Goal: Task Accomplishment & Management: Manage account settings

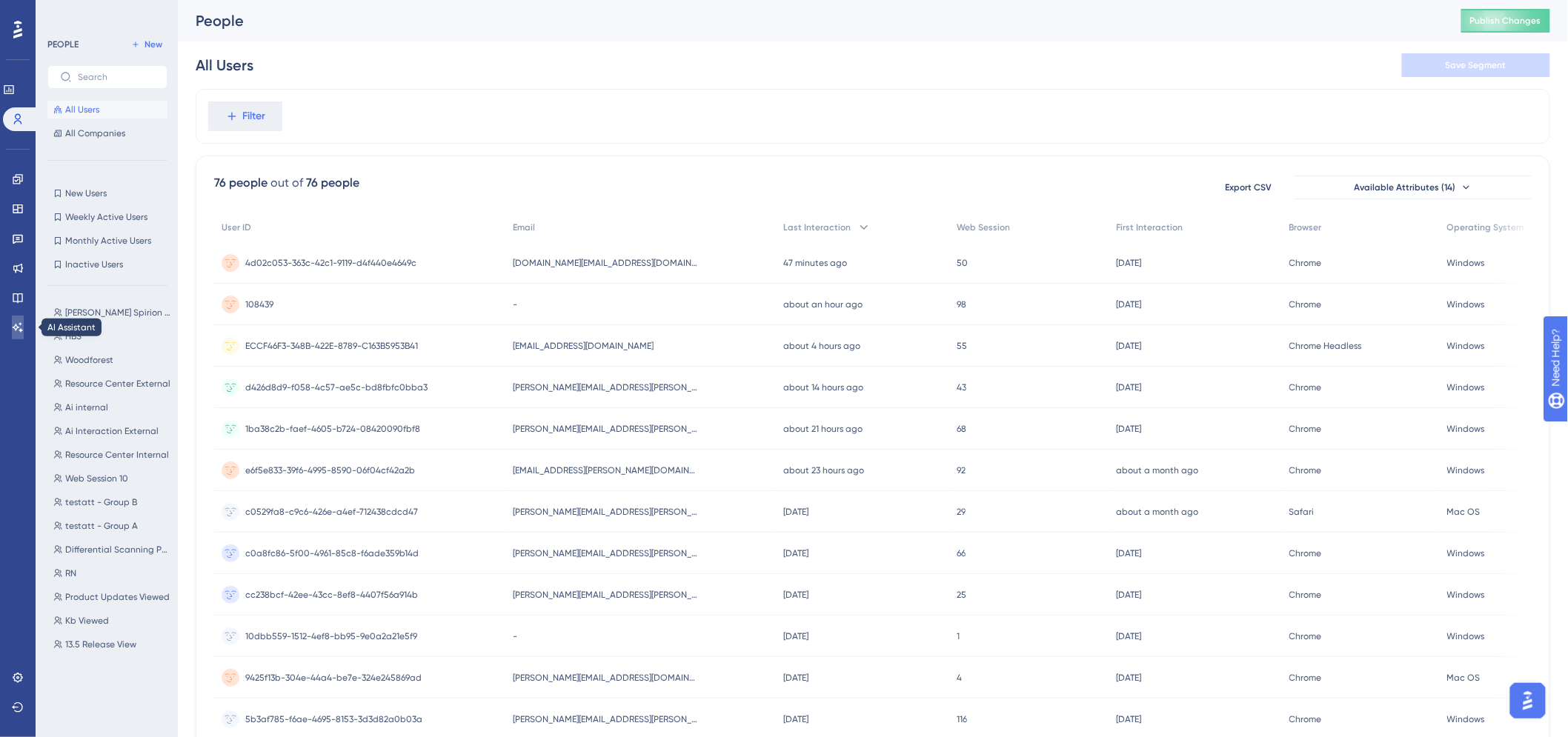
click at [16, 331] on icon at bounding box center [18, 328] width 12 height 12
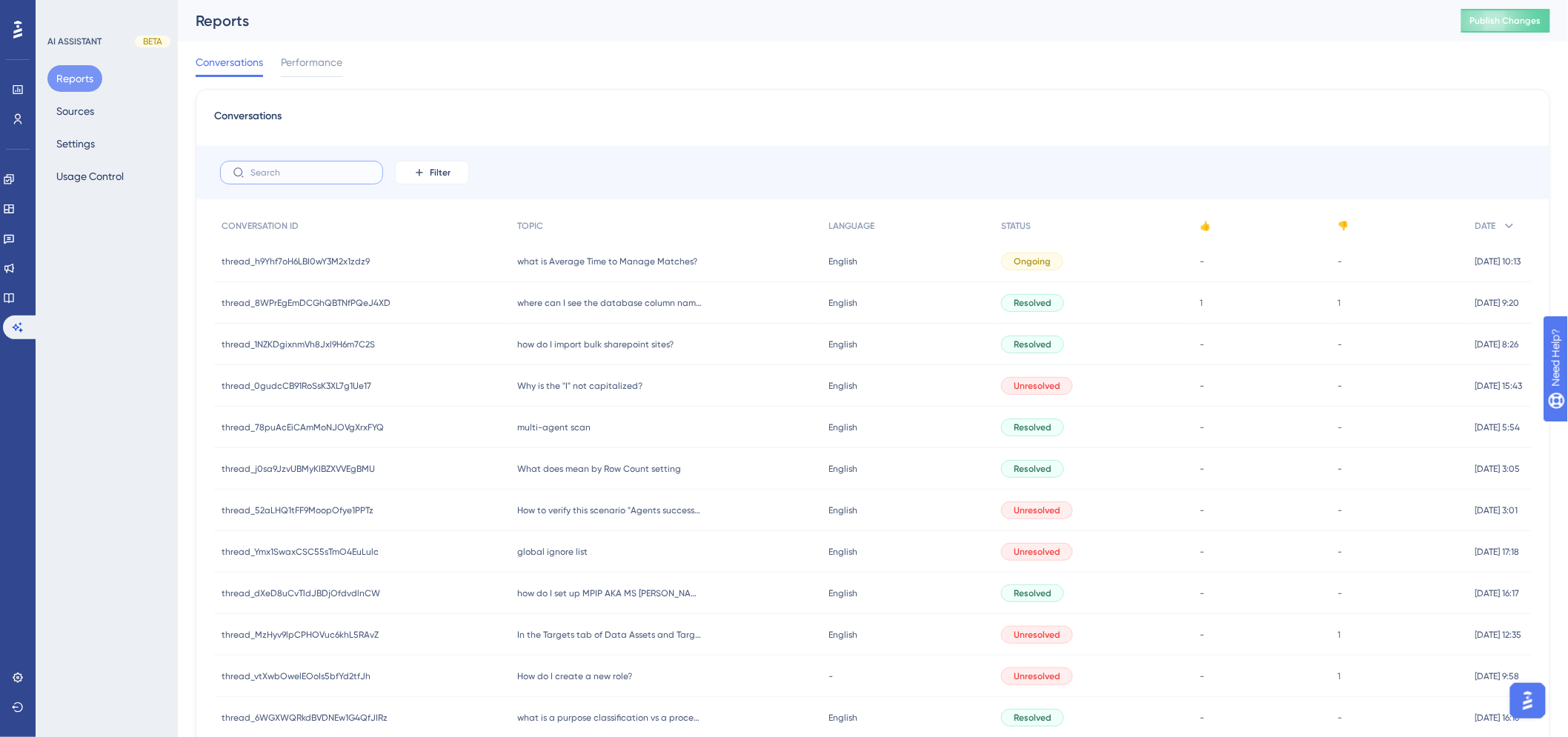
click at [276, 172] on input "text" at bounding box center [310, 173] width 120 height 10
click at [65, 108] on button "Sources" at bounding box center [75, 111] width 55 height 27
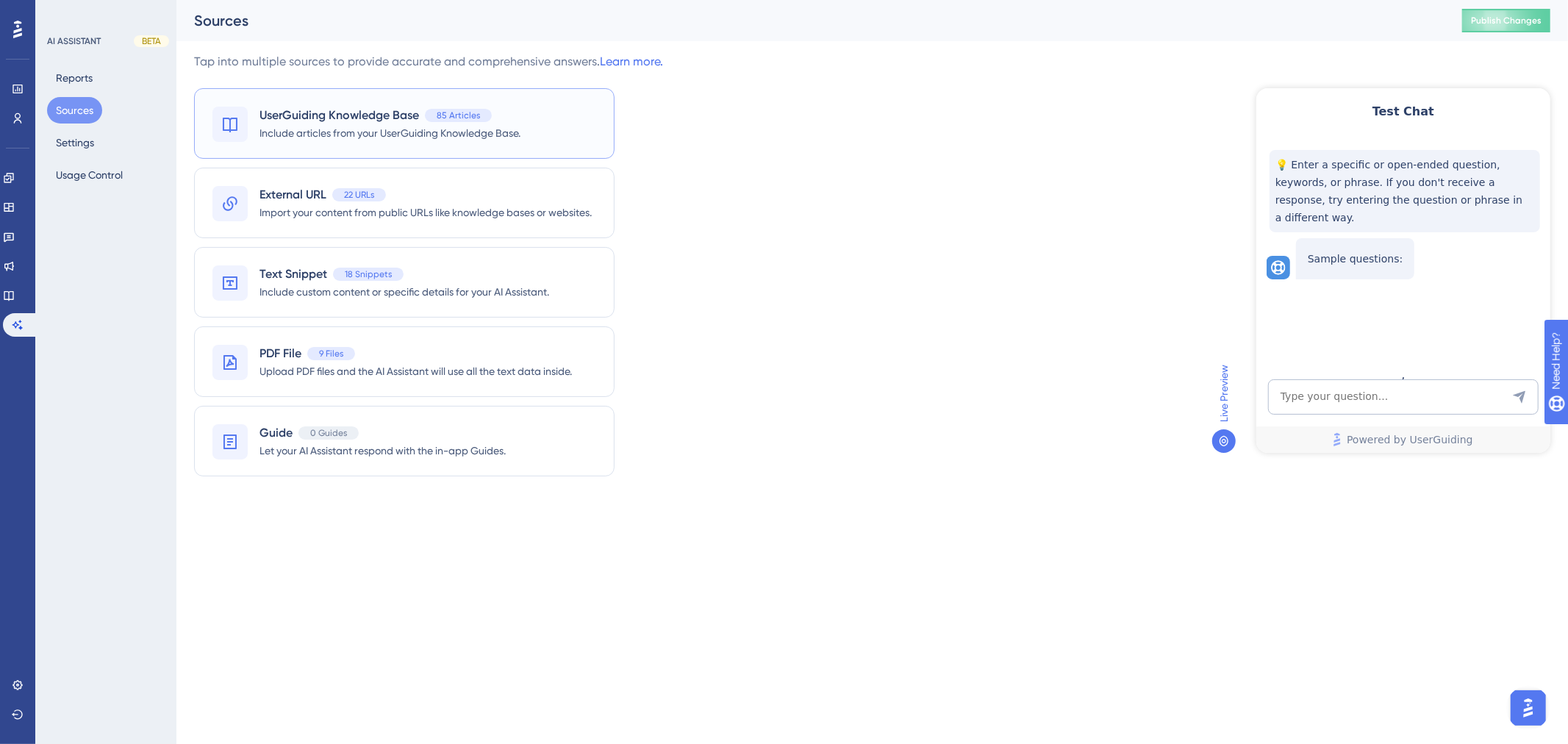
click at [436, 147] on div "UserGuiding Knowledge Base 85 Articles Include articles from your UserGuiding K…" at bounding box center [404, 124] width 421 height 70
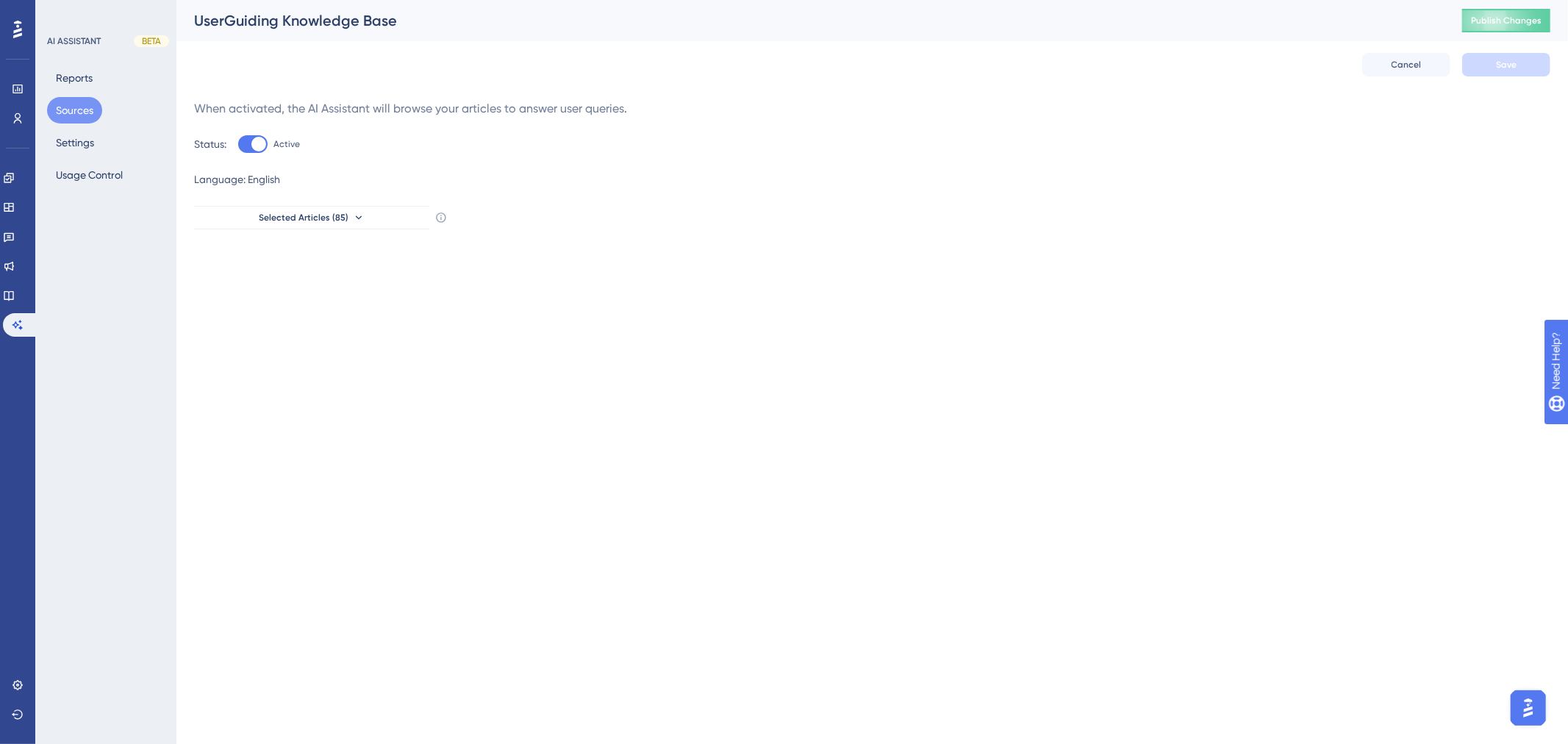
click at [76, 113] on button "Sources" at bounding box center [75, 110] width 55 height 27
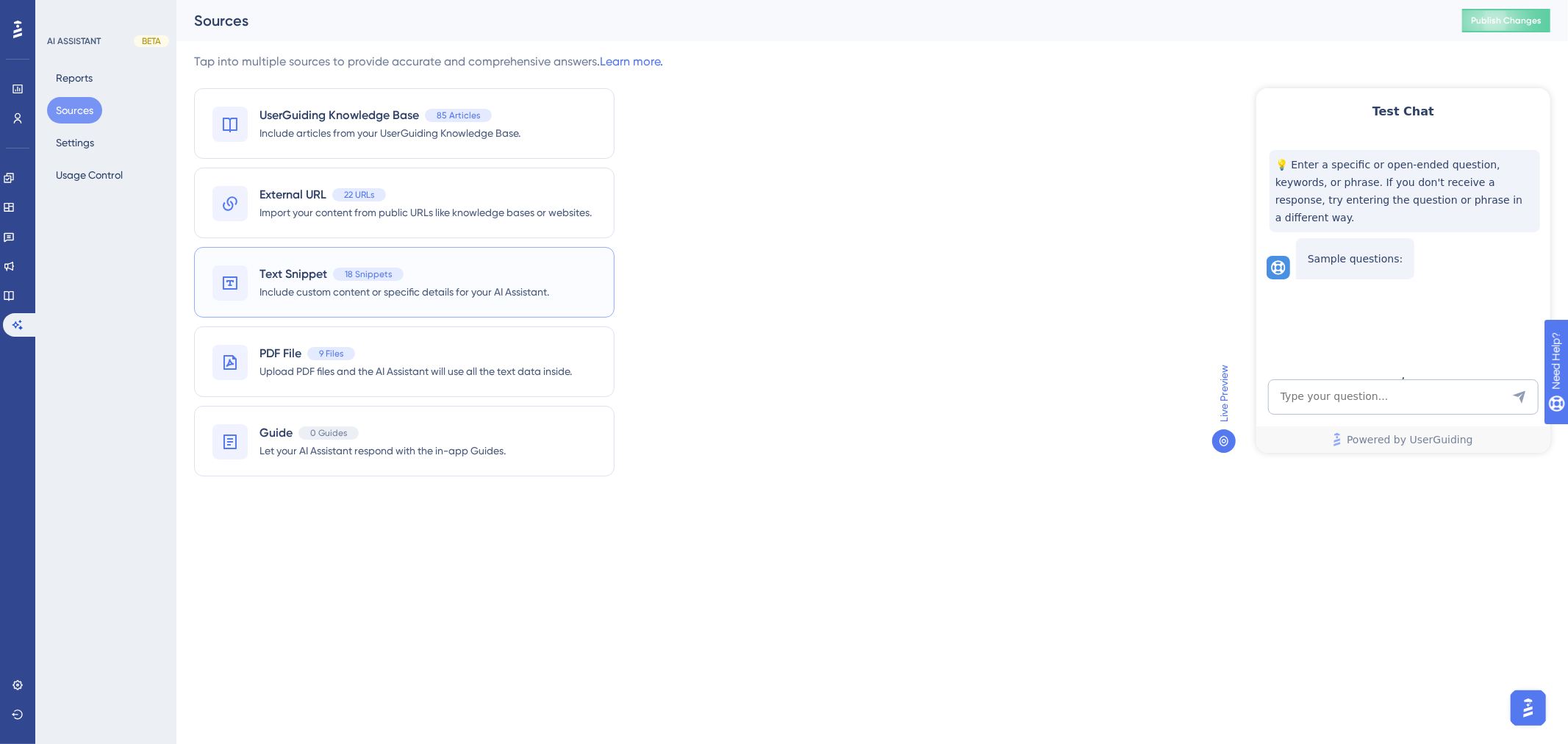
click at [469, 299] on span "Include custom content or specific details for your AI Assistant." at bounding box center [404, 292] width 289 height 18
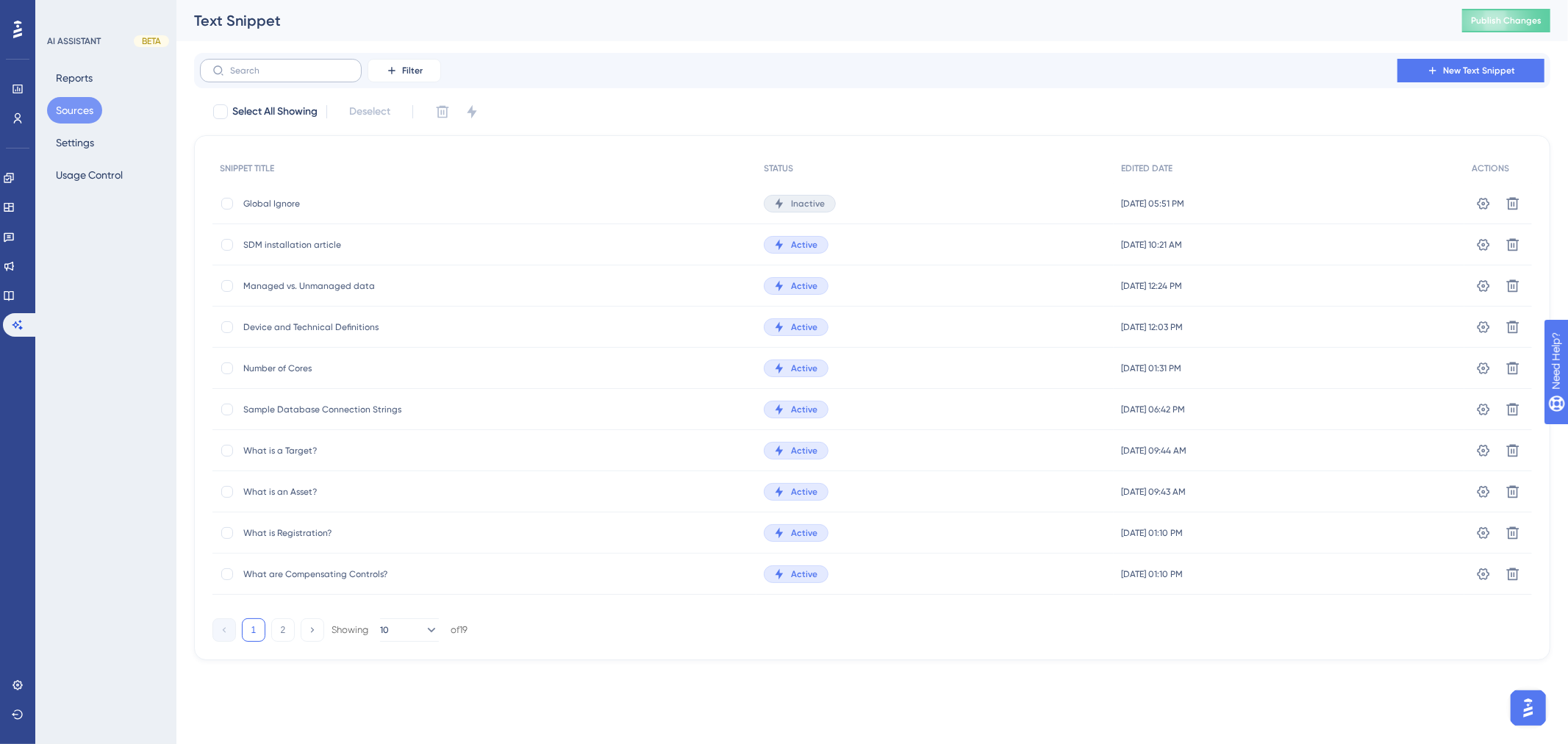
click at [314, 76] on label at bounding box center [281, 70] width 161 height 23
click at [314, 76] on input "text" at bounding box center [289, 70] width 119 height 10
click at [341, 275] on div "Managed vs. Unmanaged data Managed vs. Unmanaged data" at bounding box center [361, 286] width 235 height 41
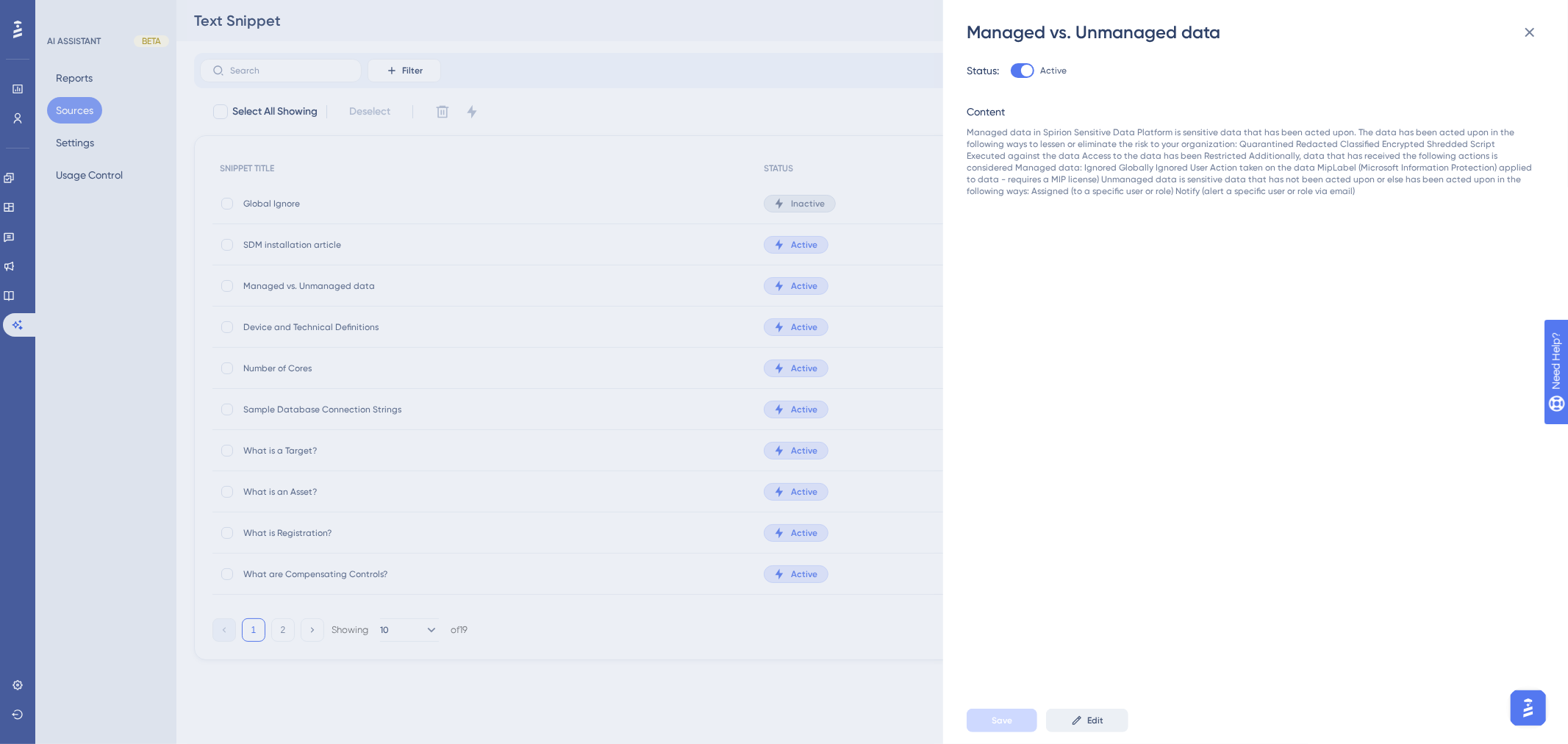
click at [1099, 717] on span "Edit" at bounding box center [1095, 721] width 16 height 12
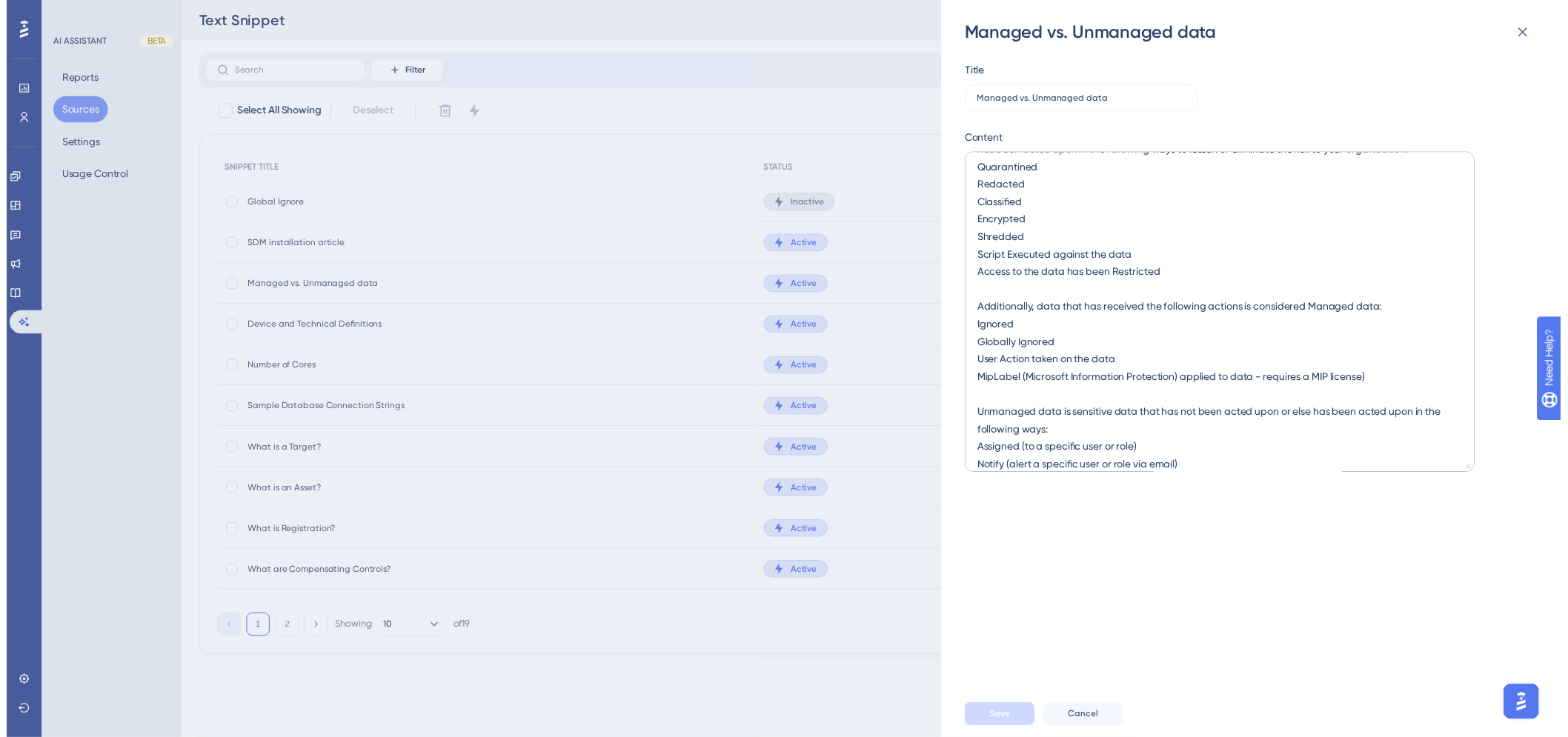
scroll to position [48, 0]
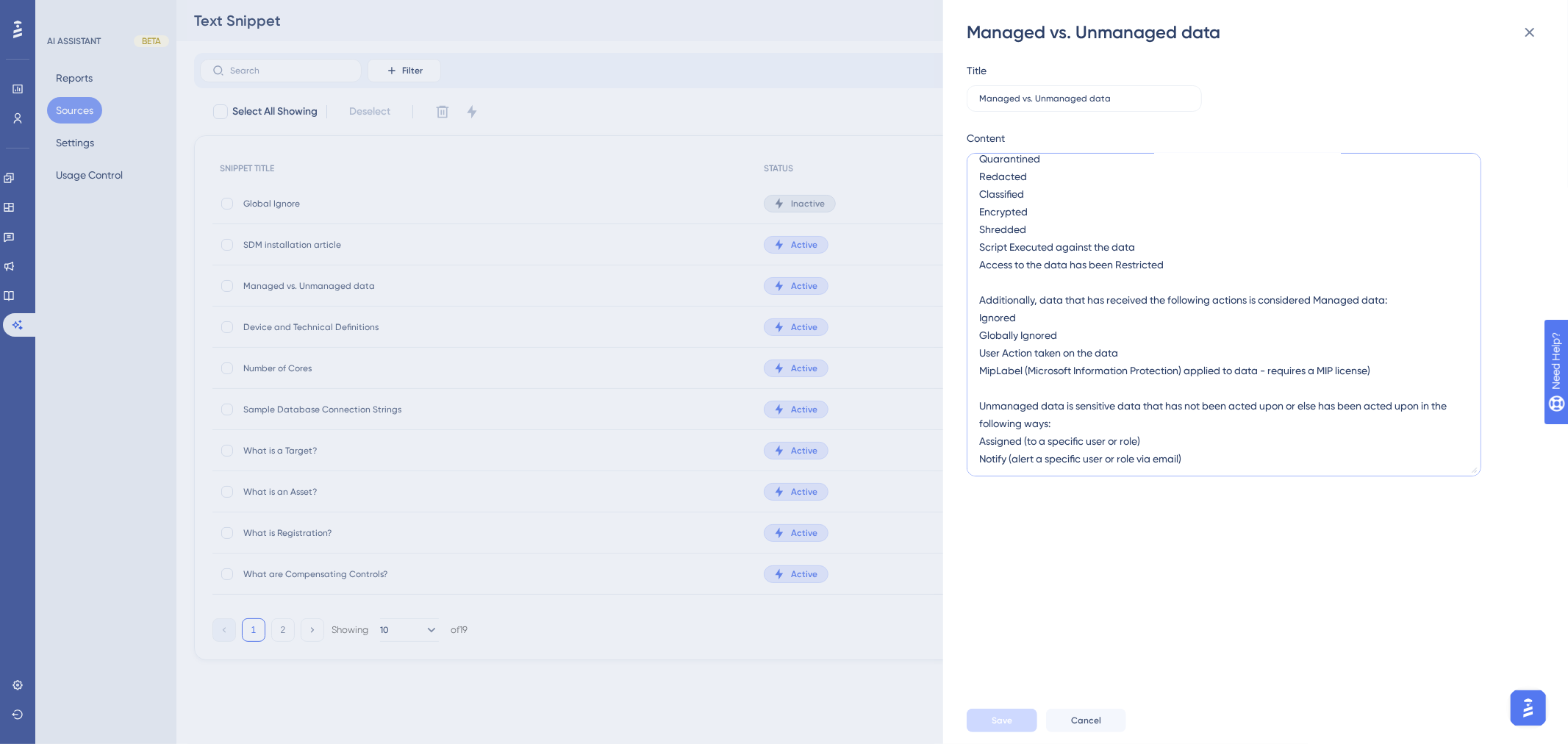
click at [1287, 402] on textarea "Managed data in Spirion Sensitive Data Platform is sensitive data that has been…" at bounding box center [1224, 314] width 514 height 324
type textarea "Managed data in Spirion Sensitive Data Platform is sensitive data that has been…"
click at [990, 714] on button "Save" at bounding box center [1002, 720] width 70 height 23
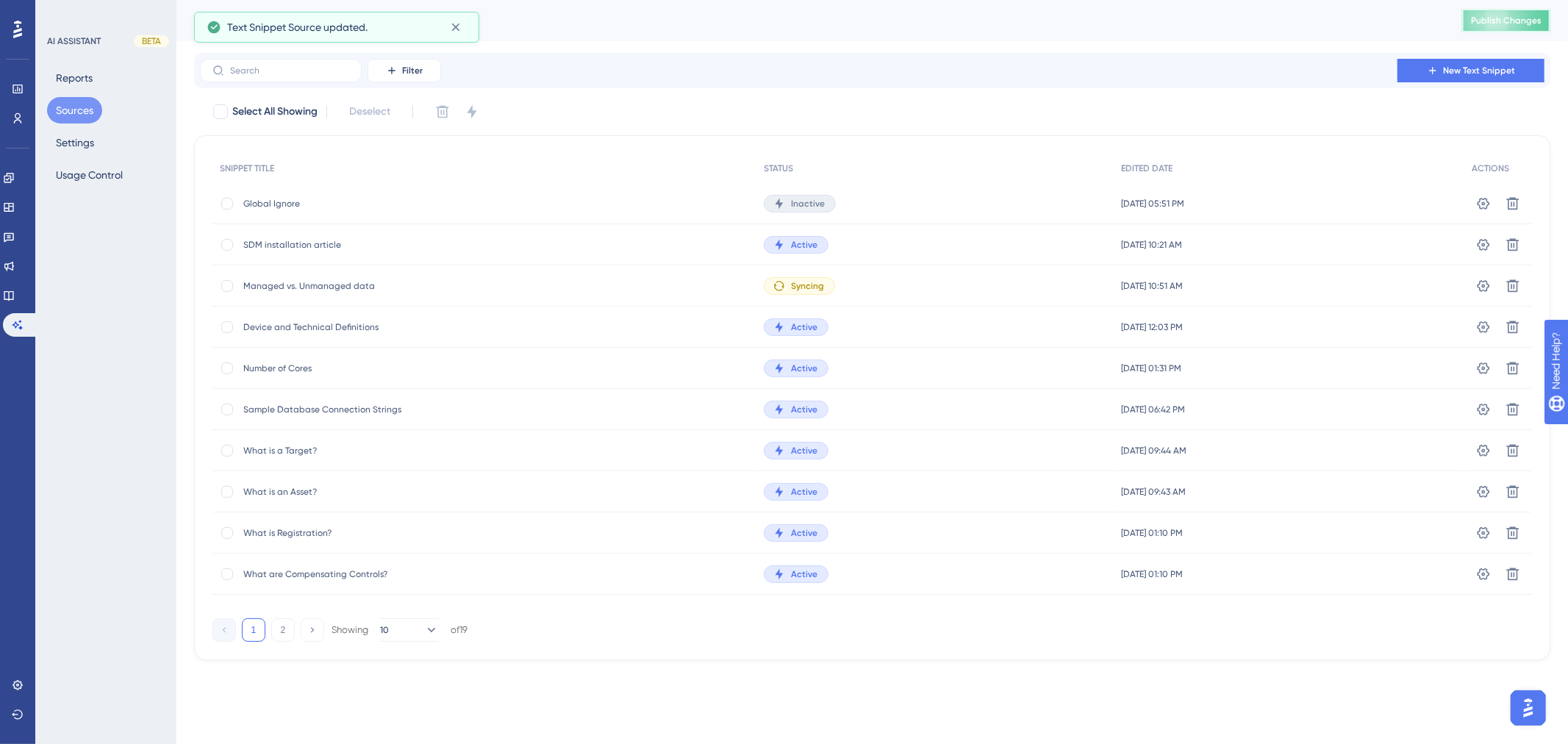
click at [1519, 19] on span "Publish Changes" at bounding box center [1506, 21] width 70 height 12
drag, startPoint x: 1220, startPoint y: 21, endPoint x: 1158, endPoint y: 67, distance: 77.2
click at [1158, 67] on div "Filter New Text Snippet" at bounding box center [872, 70] width 1345 height 23
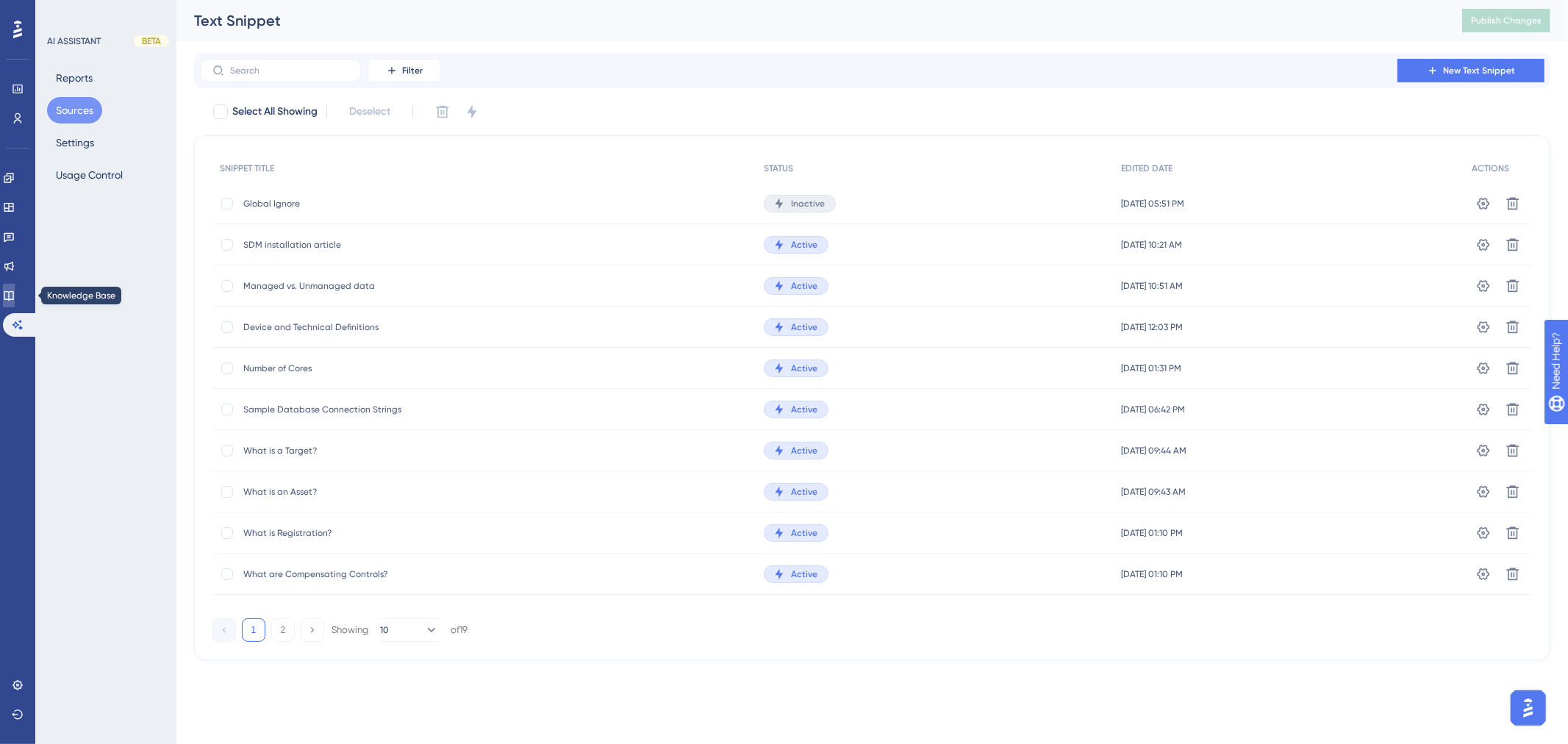
click at [15, 296] on link at bounding box center [9, 296] width 12 height 23
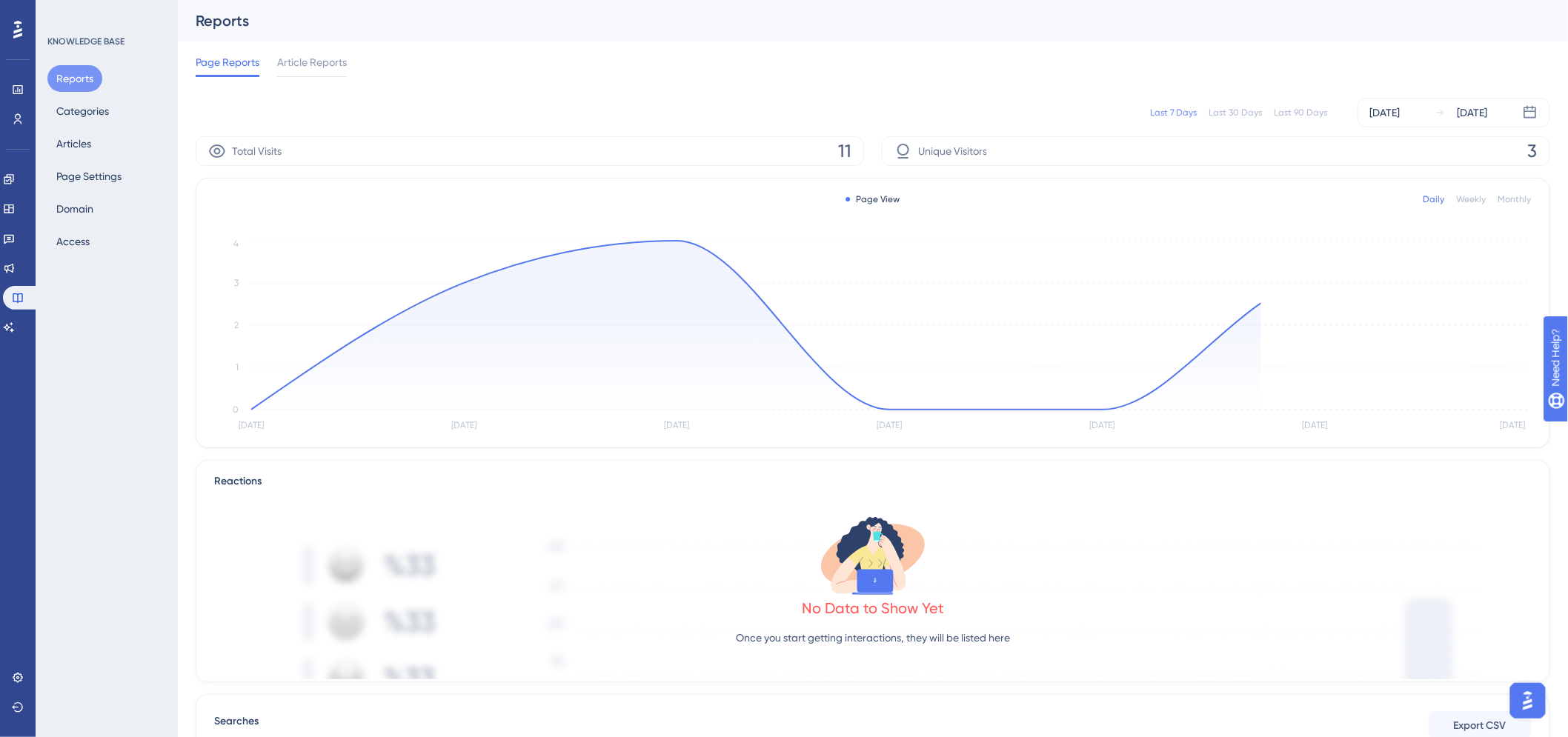
click at [1025, 37] on div "Reports" at bounding box center [872, 21] width 1390 height 42
click at [1324, 113] on div "Last 90 Days" at bounding box center [1301, 112] width 54 height 12
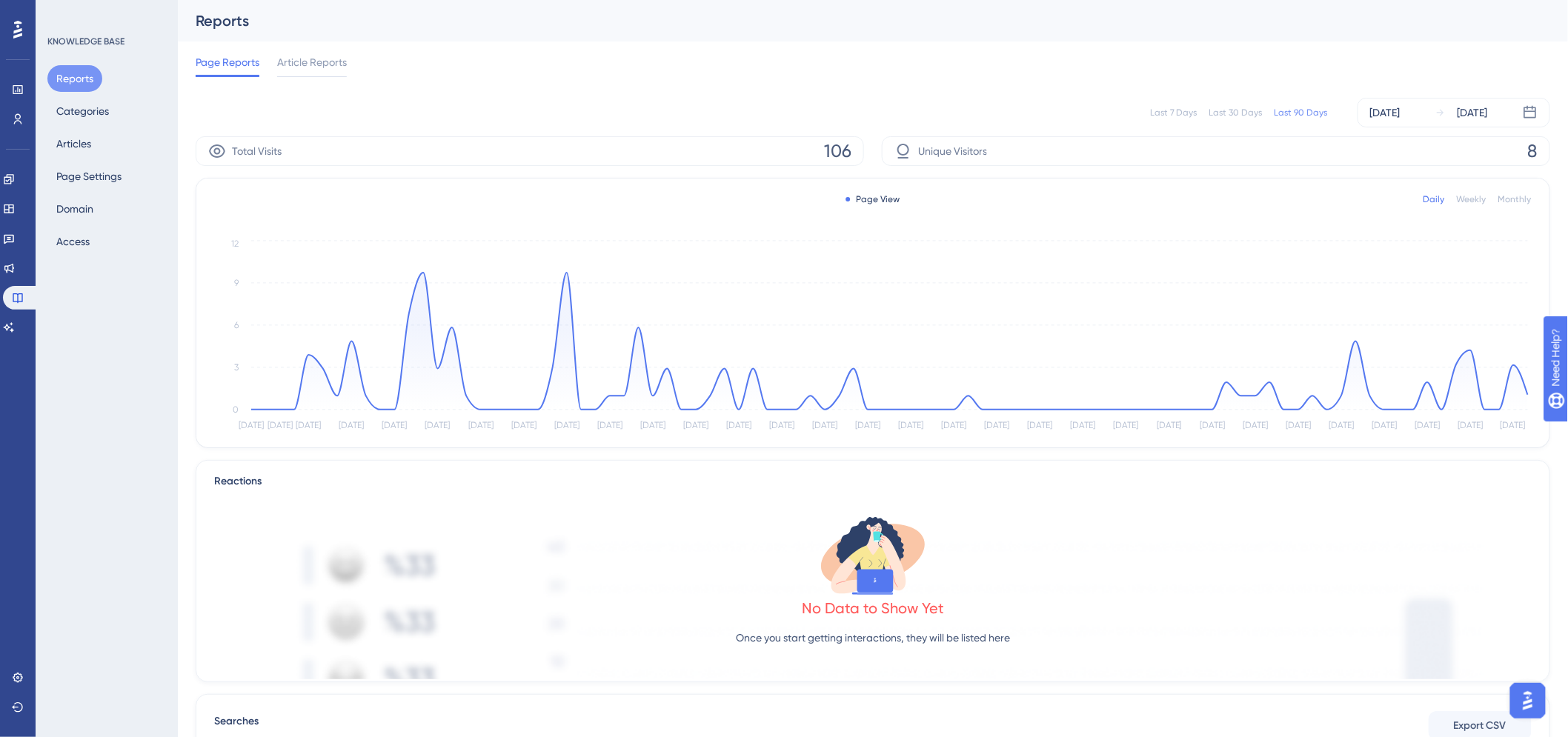
click at [1006, 38] on div "Reports" at bounding box center [872, 21] width 1390 height 42
click at [15, 330] on icon at bounding box center [9, 328] width 12 height 12
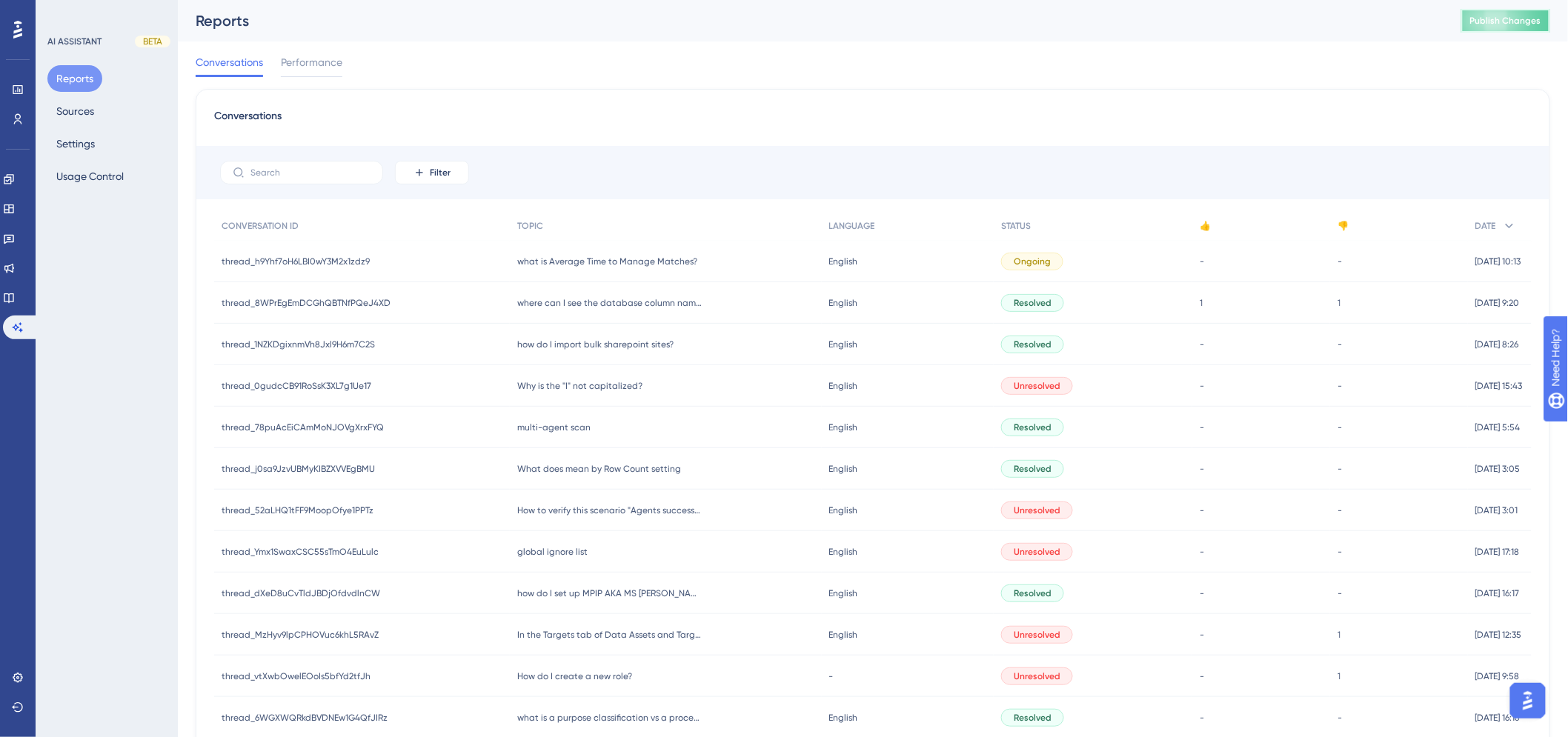
click at [1502, 25] on span "Publish Changes" at bounding box center [1506, 21] width 71 height 12
click at [930, 105] on div "Conversations Filter CONVERSATION ID TOPIC LANGUAGE STATUS 👍 👎 DATE thread_h9Yh…" at bounding box center [872, 612] width 1354 height 1048
click at [1494, 18] on span "Publish Changes" at bounding box center [1506, 21] width 71 height 12
click at [1501, 21] on span "Publish Changes" at bounding box center [1506, 21] width 71 height 12
click at [1342, 39] on div "Reports Publish Changes" at bounding box center [872, 21] width 1390 height 42
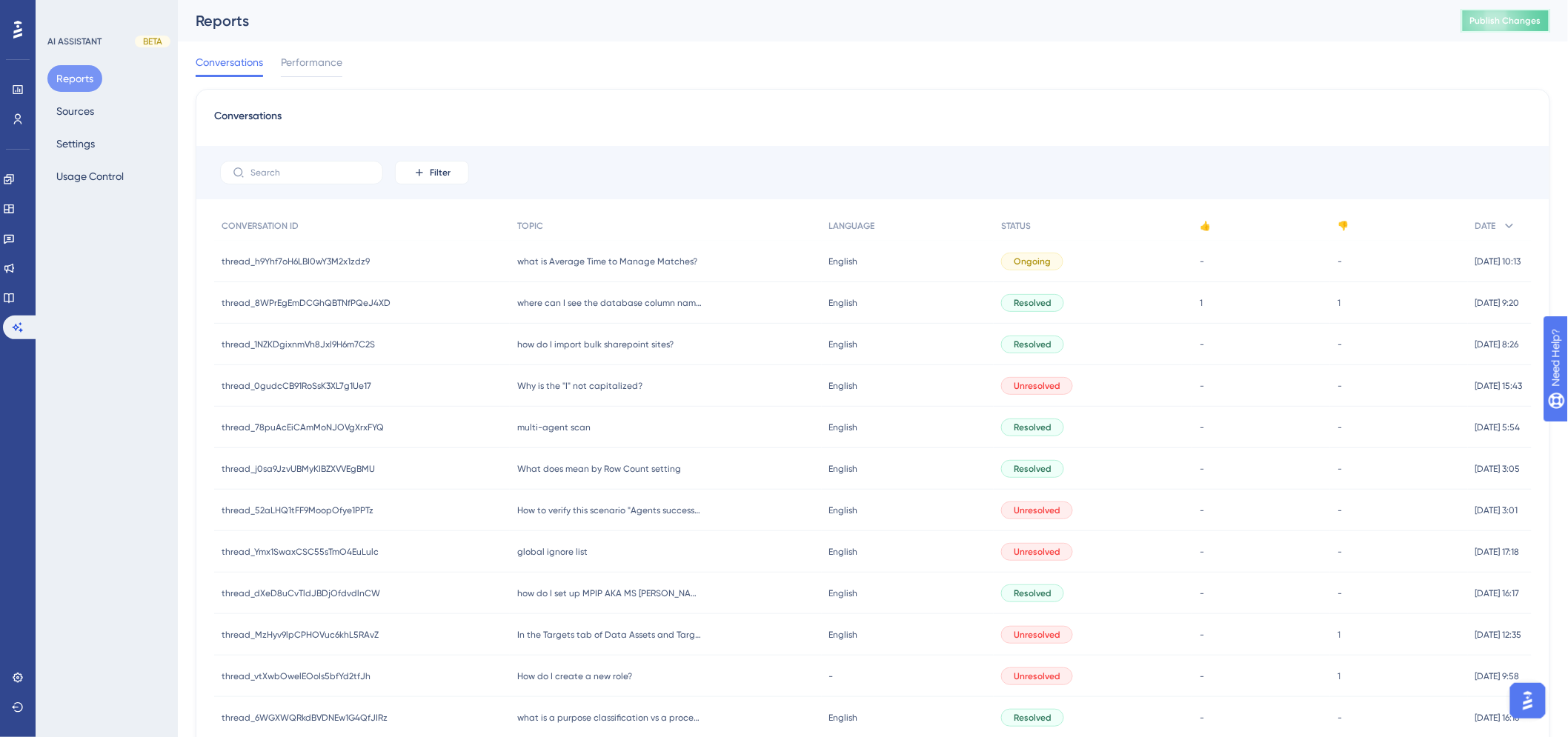
click at [1520, 15] on span "Publish Changes" at bounding box center [1506, 21] width 71 height 12
click at [1492, 22] on span "Publish Changes" at bounding box center [1506, 21] width 71 height 12
click at [67, 131] on button "Settings" at bounding box center [75, 144] width 56 height 27
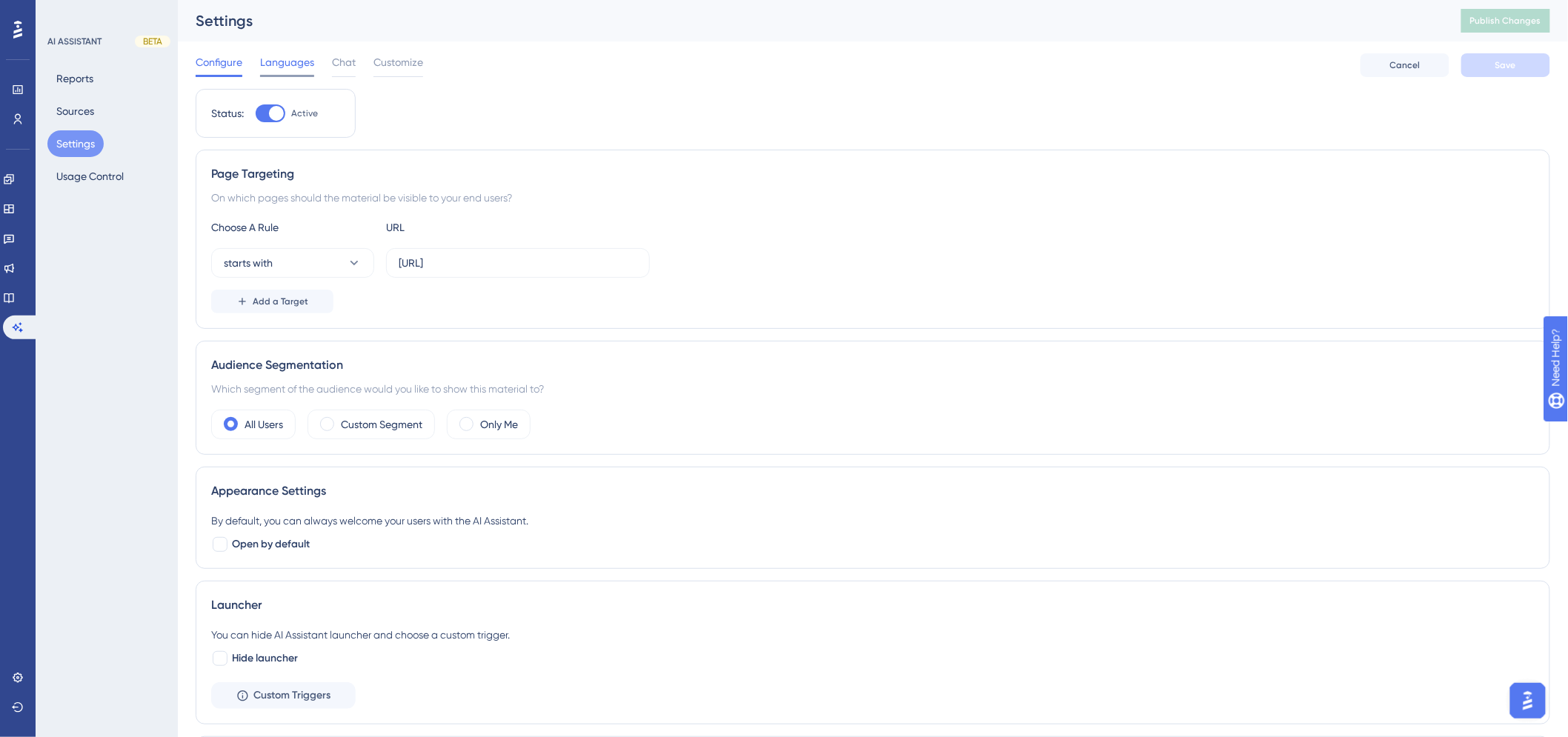
click at [295, 67] on span "Languages" at bounding box center [287, 62] width 55 height 18
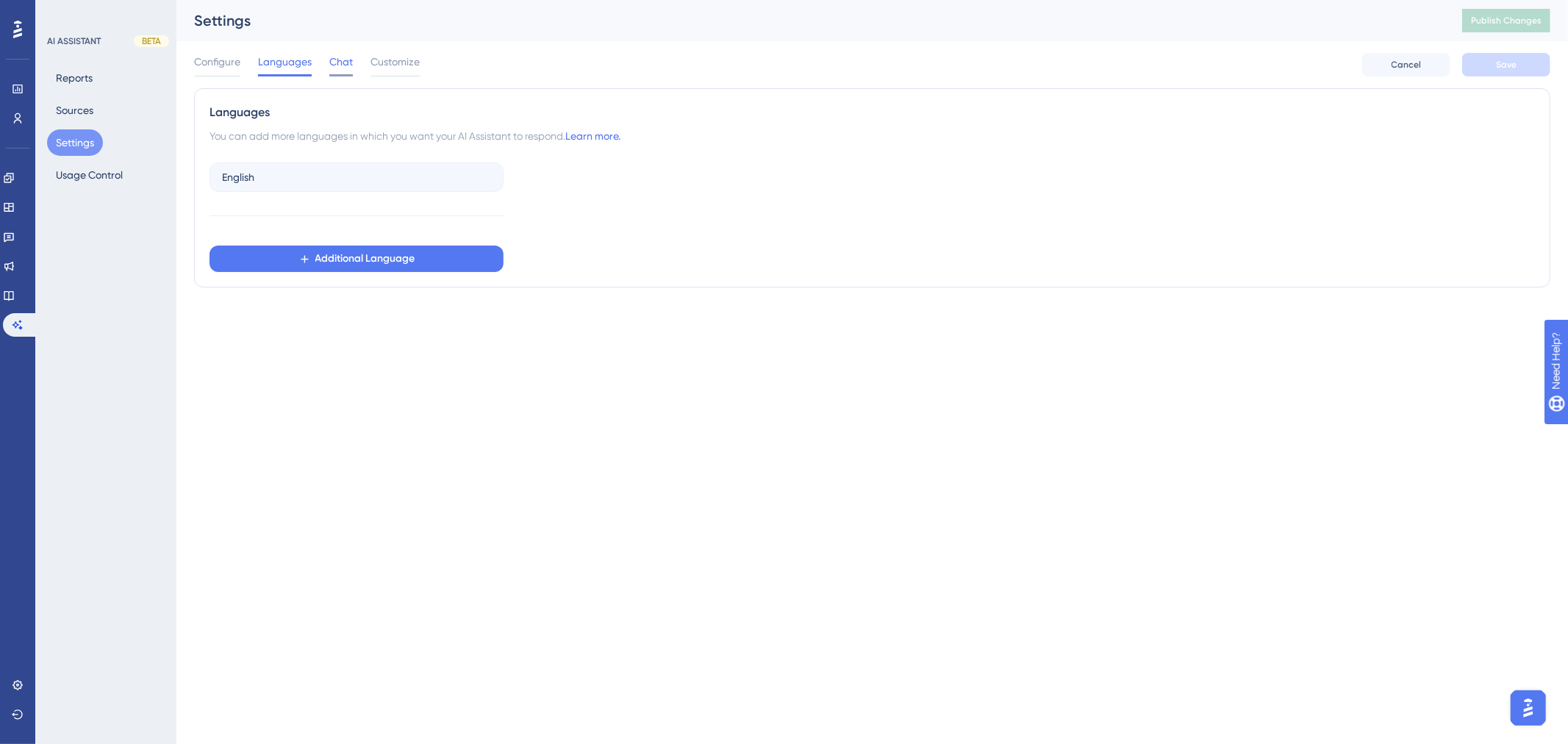
click at [340, 64] on span "Chat" at bounding box center [341, 62] width 23 height 18
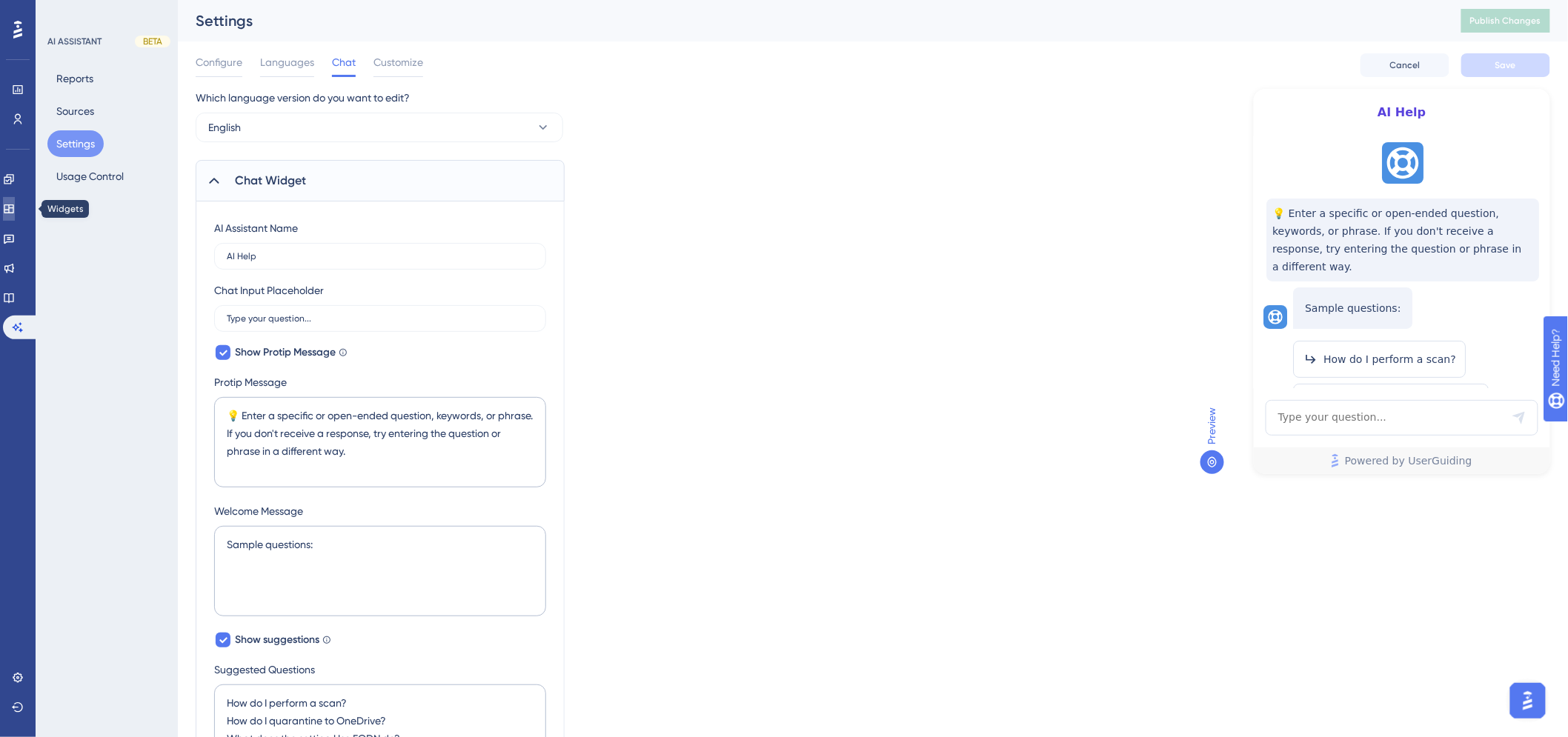
click at [15, 210] on icon at bounding box center [9, 209] width 12 height 12
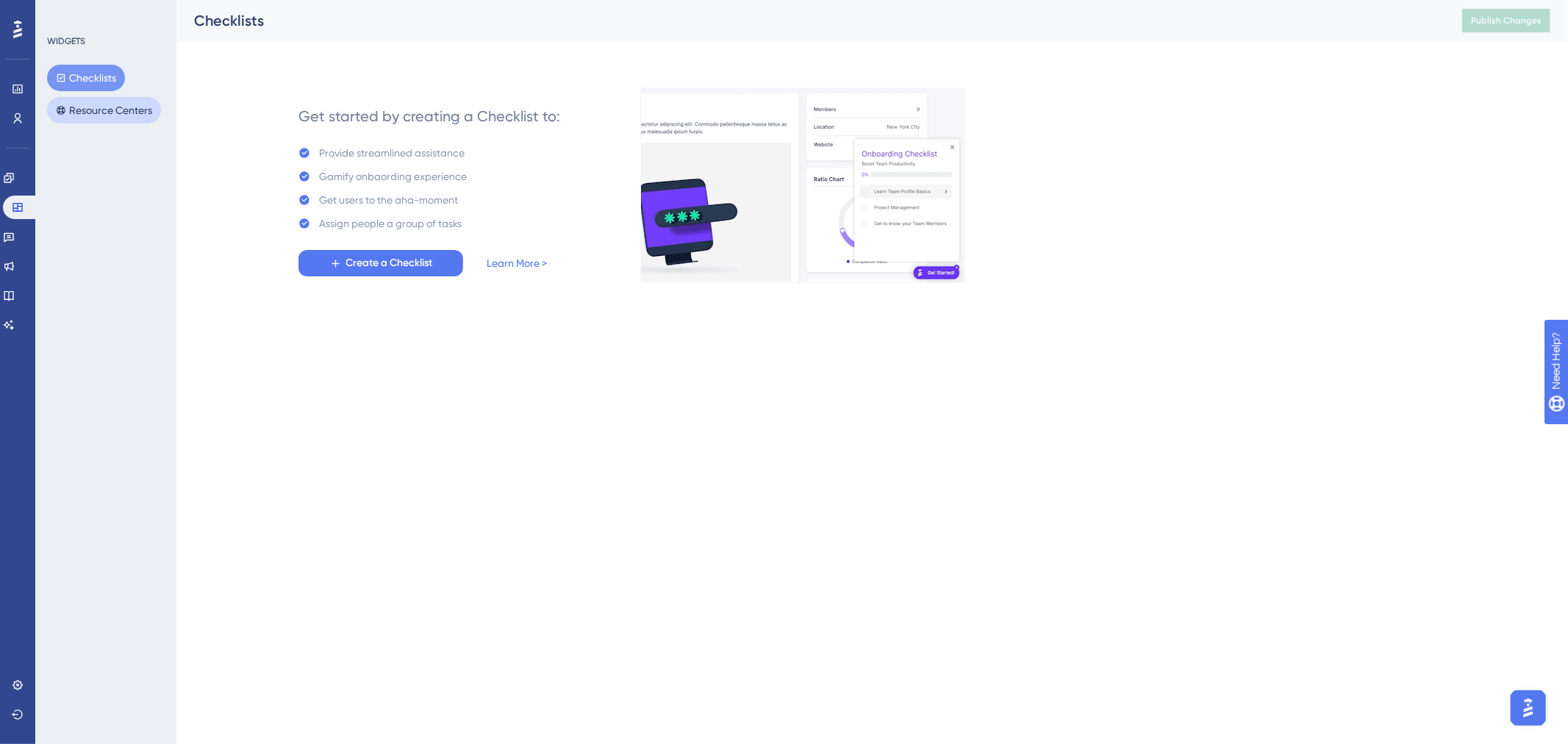
click at [125, 114] on button "Resource Centers" at bounding box center [104, 110] width 114 height 27
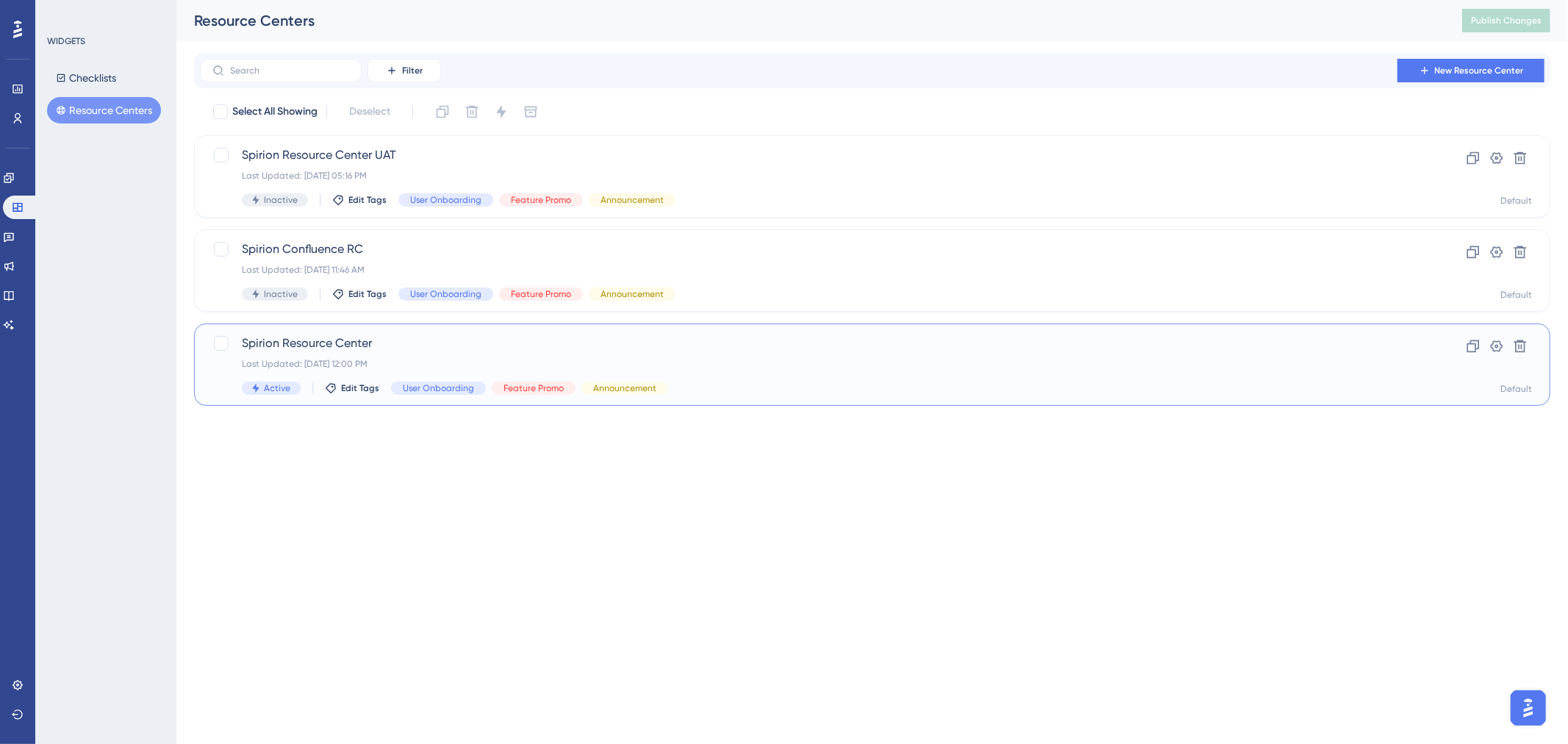
click at [502, 351] on span "Spirion Resource Center" at bounding box center [813, 344] width 1143 height 18
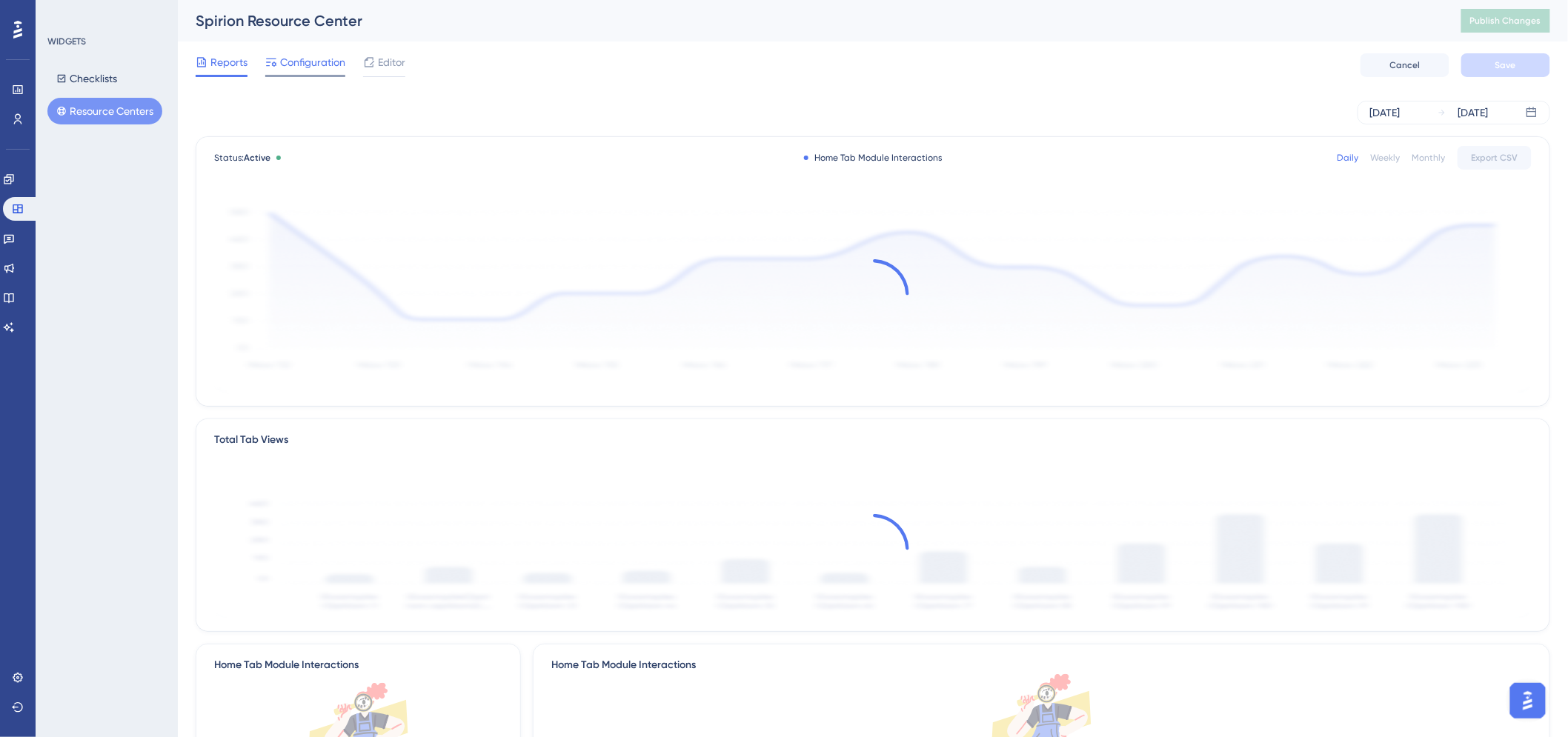
click at [317, 64] on span "Configuration" at bounding box center [312, 62] width 65 height 18
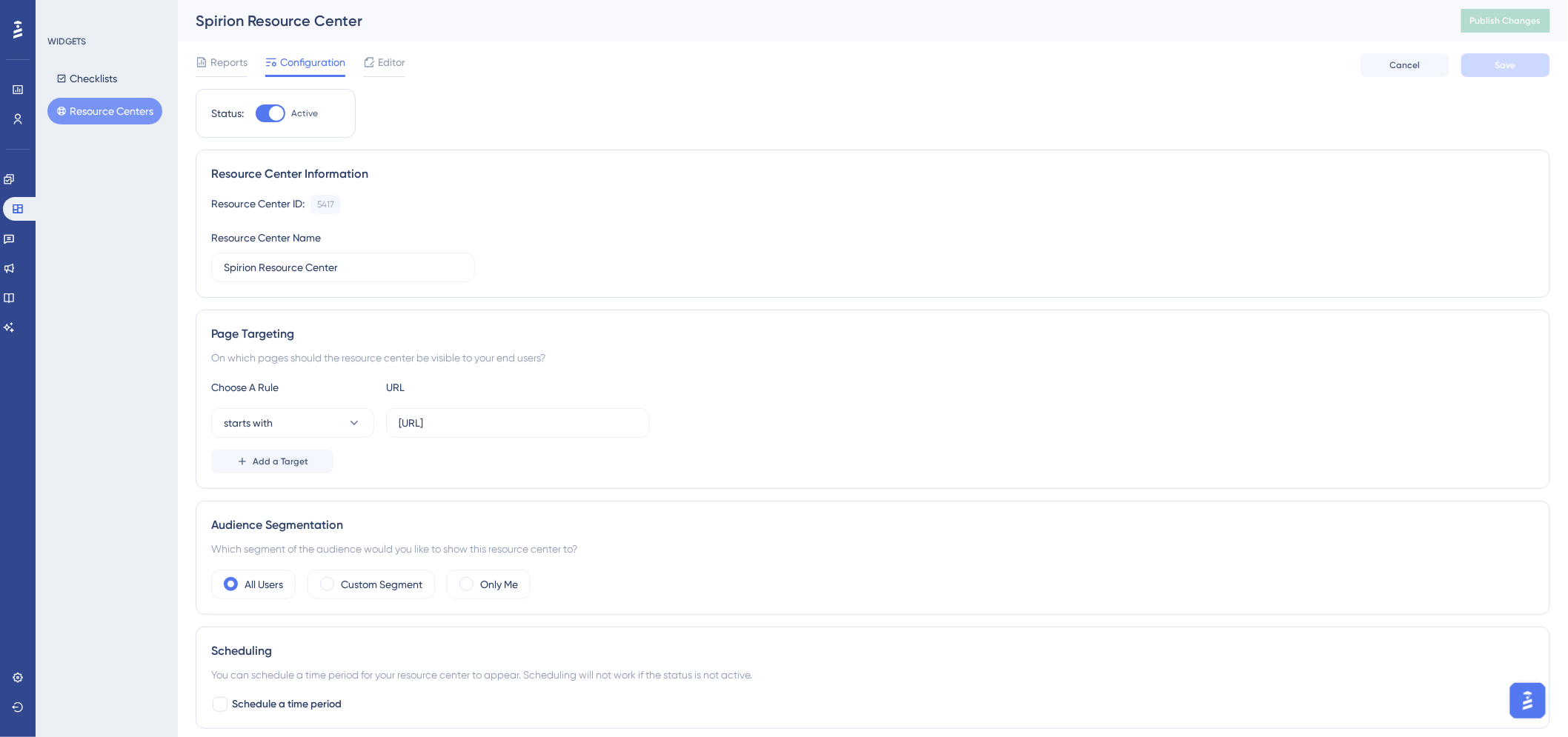
scroll to position [213, 0]
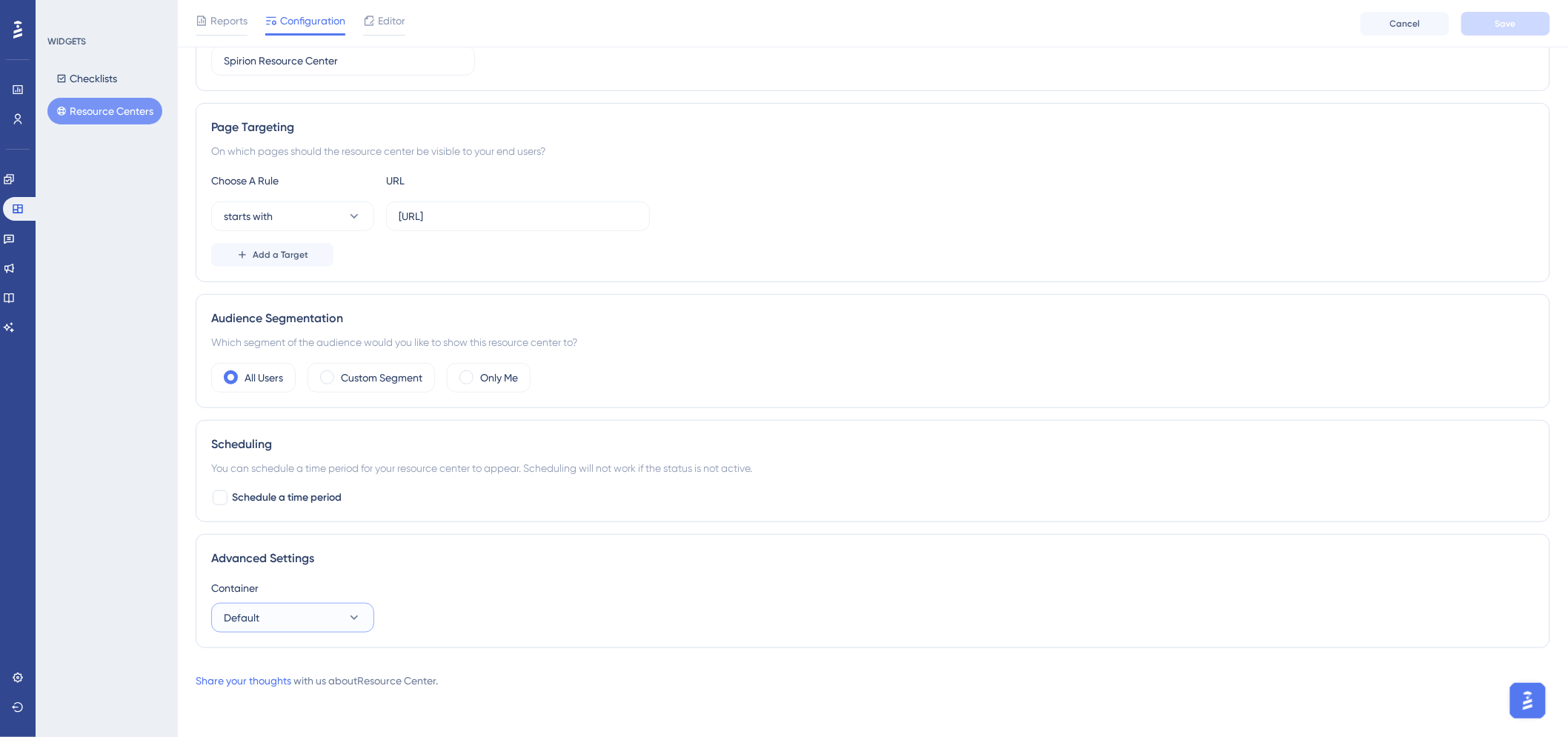
click at [343, 621] on button "Default" at bounding box center [292, 618] width 163 height 29
click at [664, 655] on div "Status: Active Resource Center Information Resource Center ID: 5417 Copy Resour…" at bounding box center [872, 271] width 1354 height 778
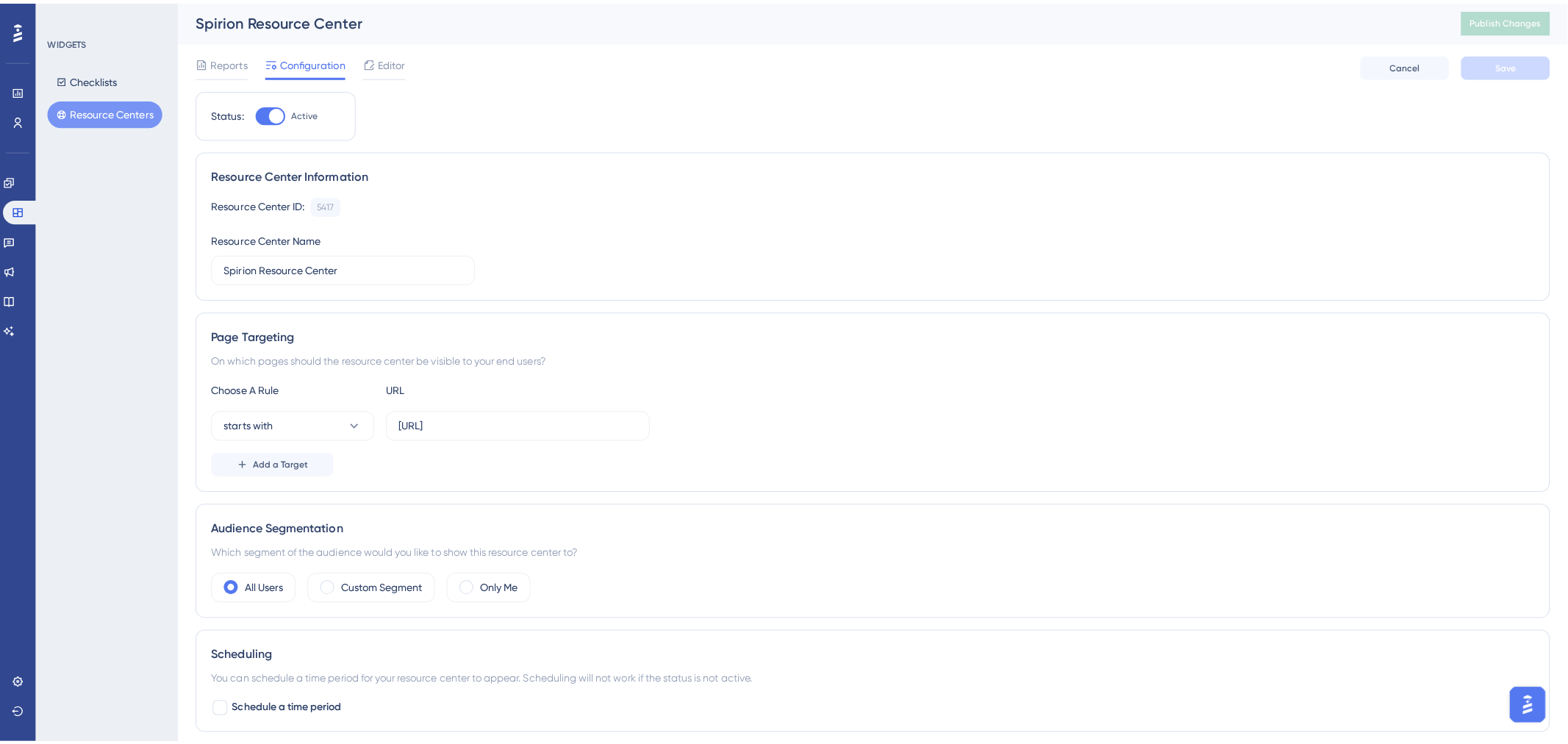
scroll to position [0, 0]
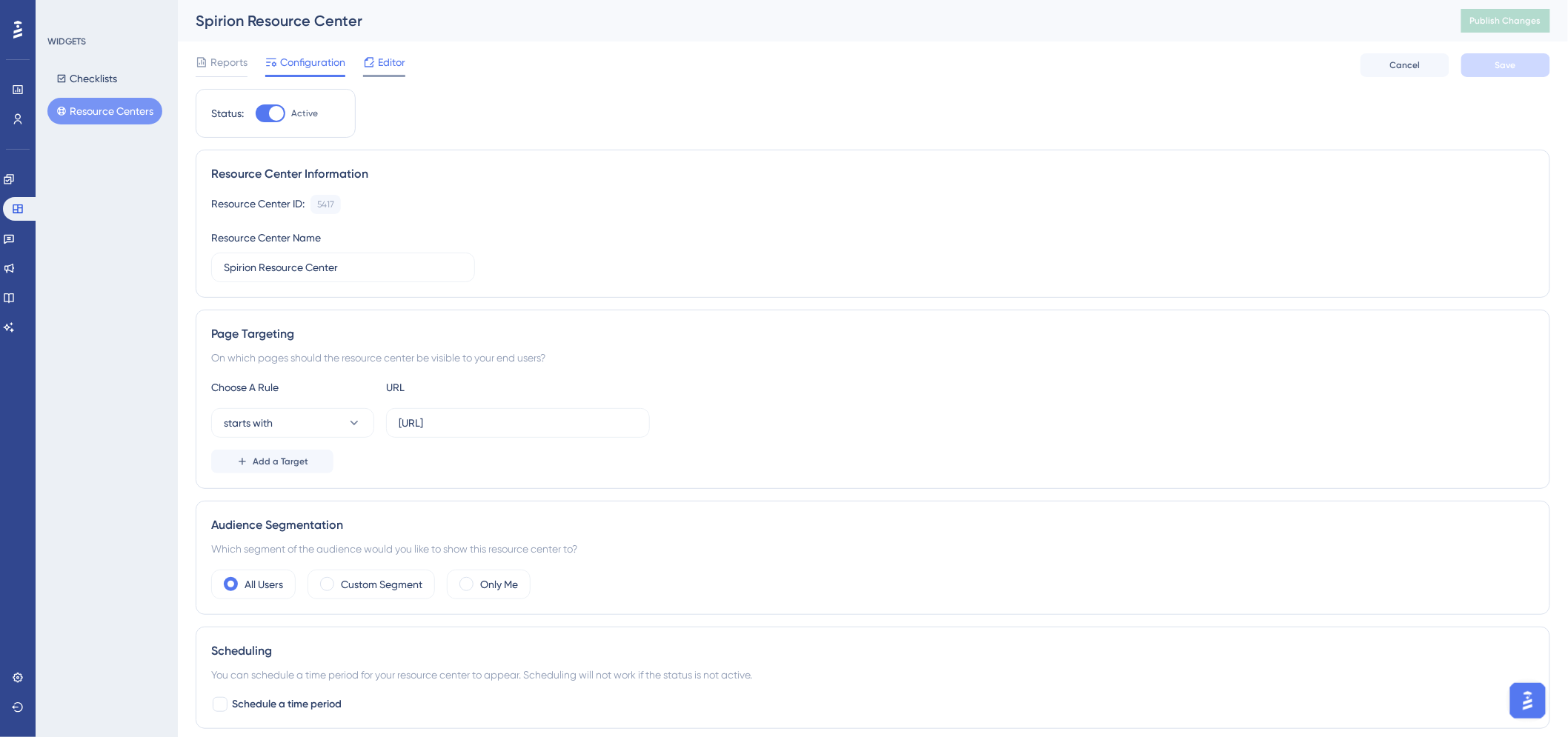
click at [386, 64] on span "Editor" at bounding box center [392, 62] width 28 height 18
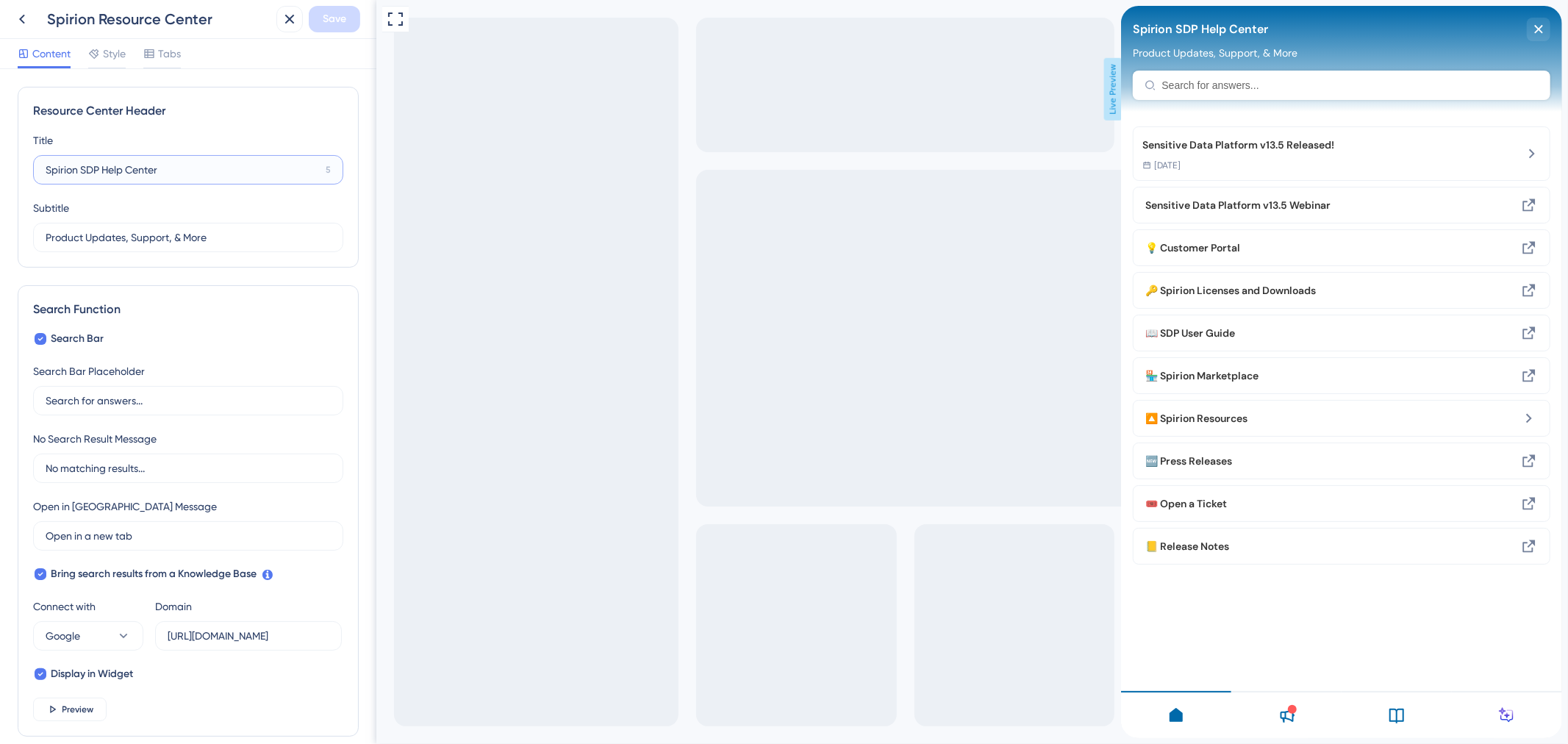
click at [93, 171] on input "Spirion SDP Help Center" at bounding box center [182, 169] width 274 height 16
type input "Spirion SDP Help Center"
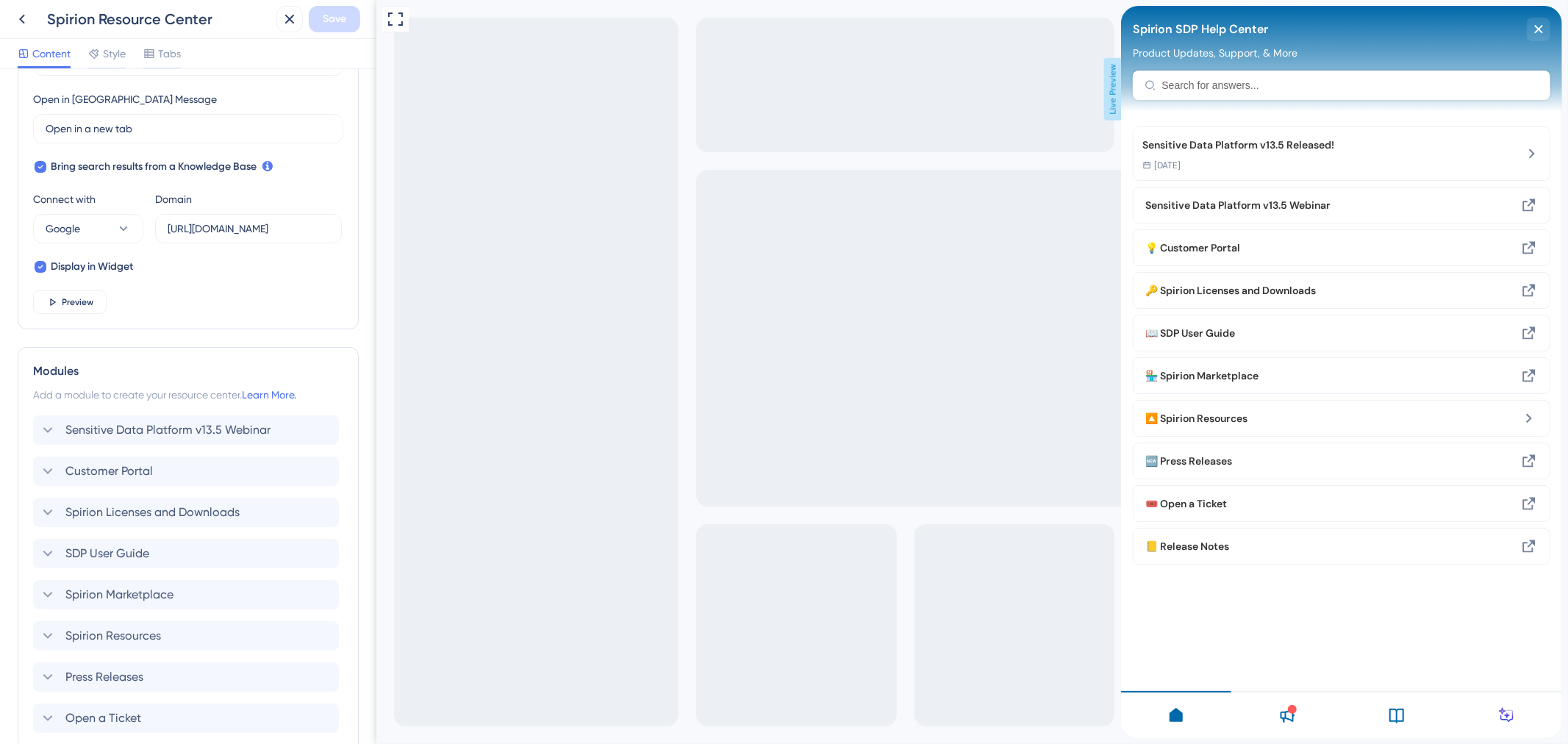
scroll to position [408, 0]
click at [125, 225] on icon at bounding box center [123, 228] width 15 height 15
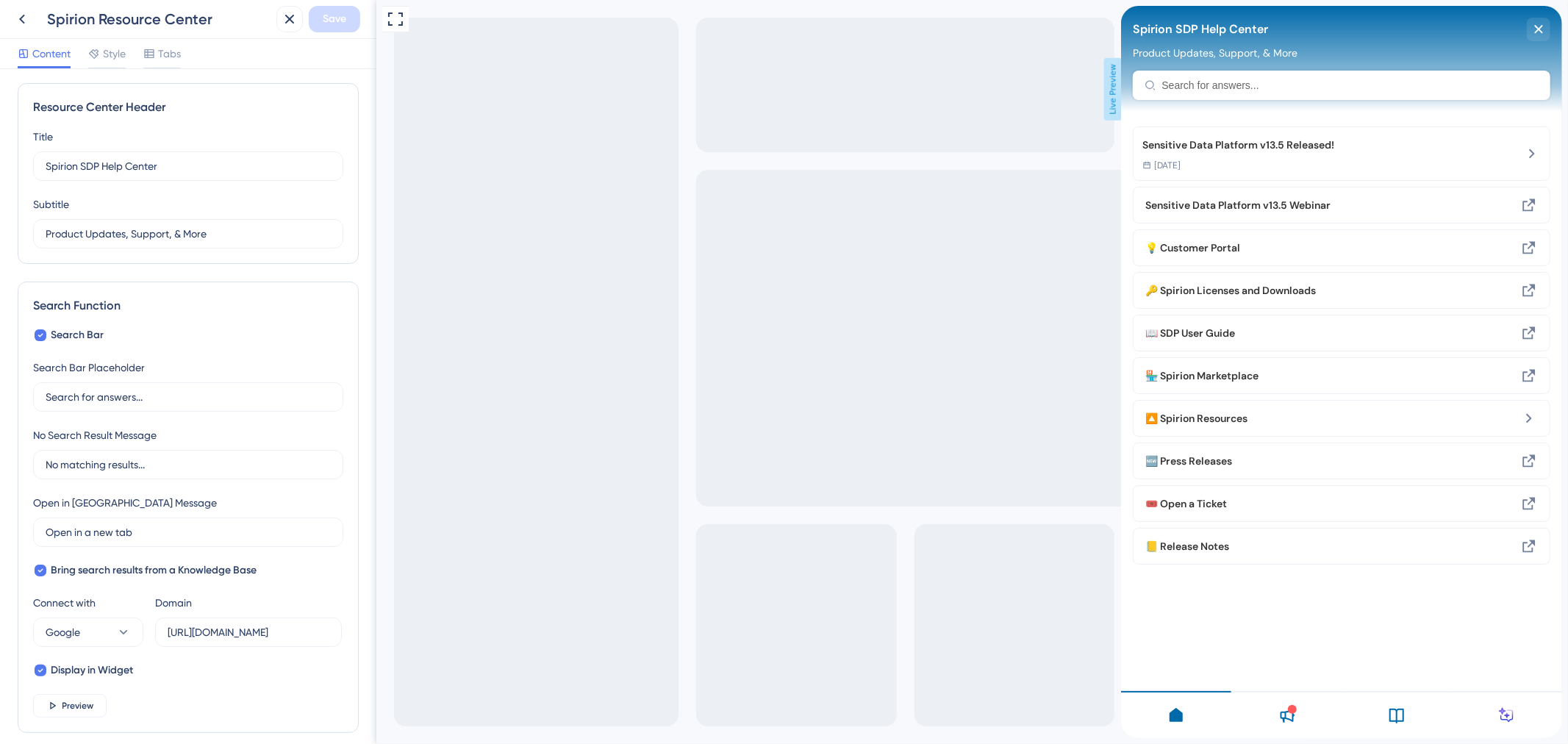
scroll to position [0, 0]
click at [166, 53] on span "Tabs" at bounding box center [169, 53] width 23 height 18
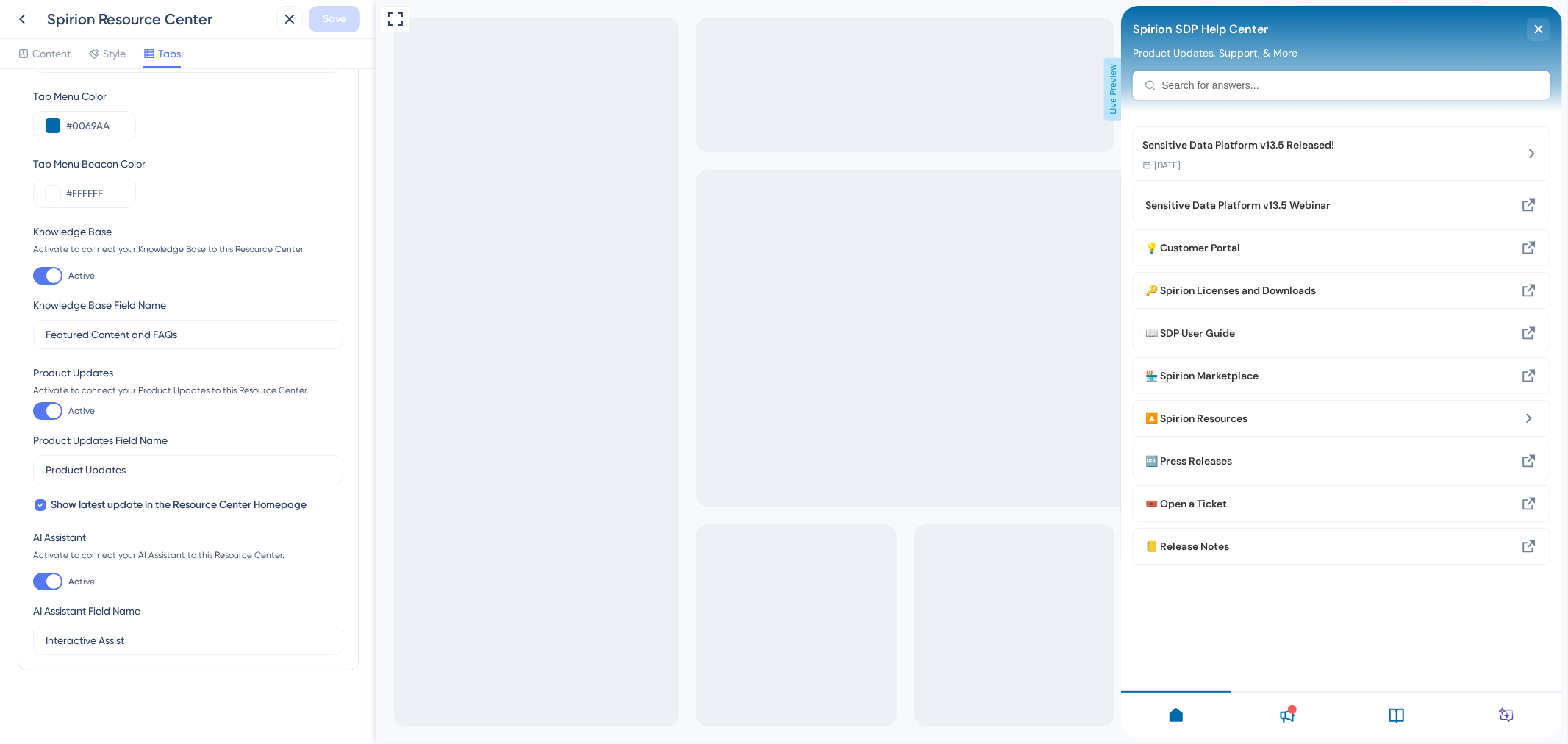
scroll to position [84, 0]
drag, startPoint x: 170, startPoint y: 630, endPoint x: 0, endPoint y: 615, distance: 170.7
click at [0, 616] on div "Starting Tab Home Tab Menu Color #0069AA Tab Menu Beacon Color #FFFFFF Knowledg…" at bounding box center [188, 406] width 376 height 675
type input "AI Chat"
click at [344, 23] on span "Save" at bounding box center [334, 19] width 23 height 18
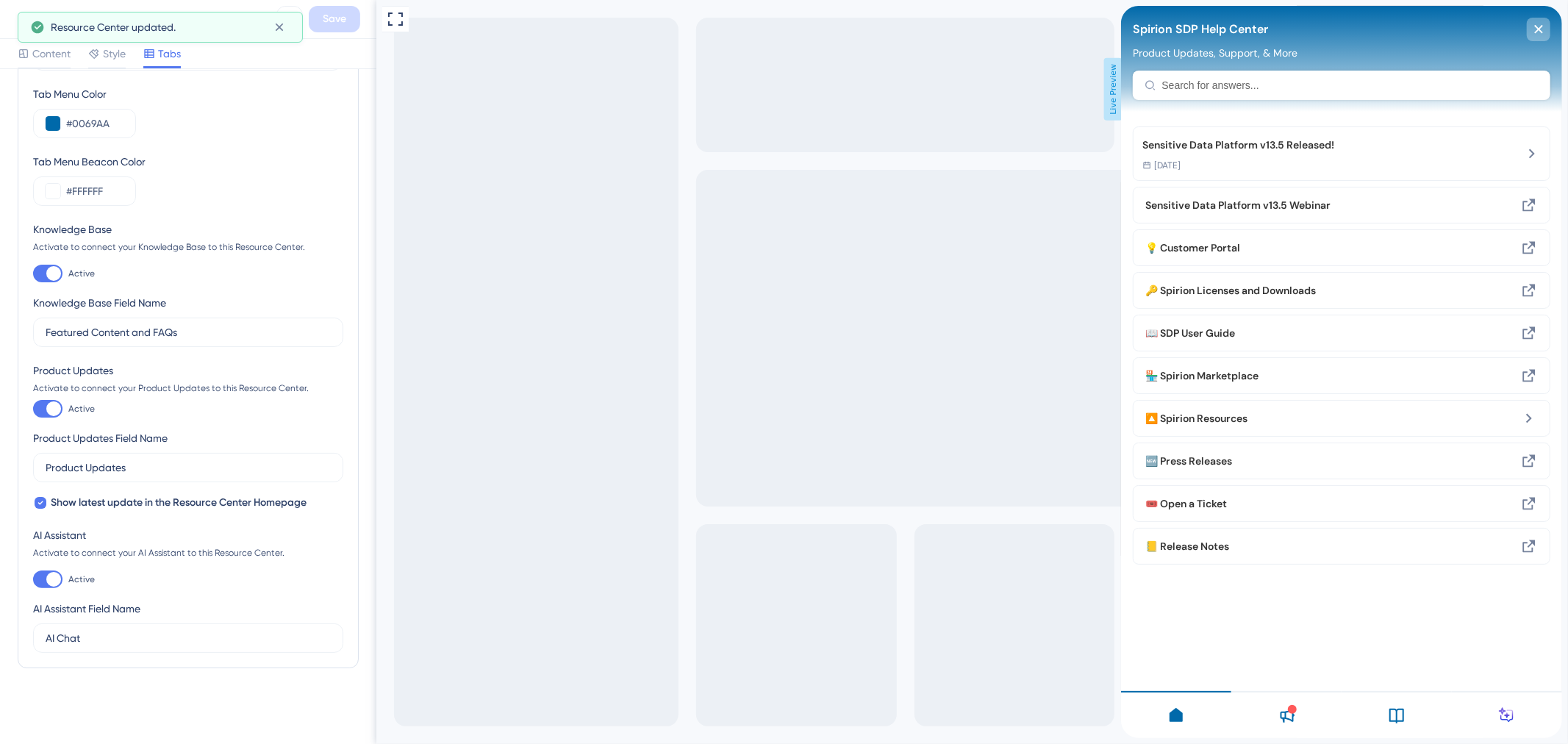
click at [1541, 32] on icon "close resource center" at bounding box center [1538, 29] width 9 height 9
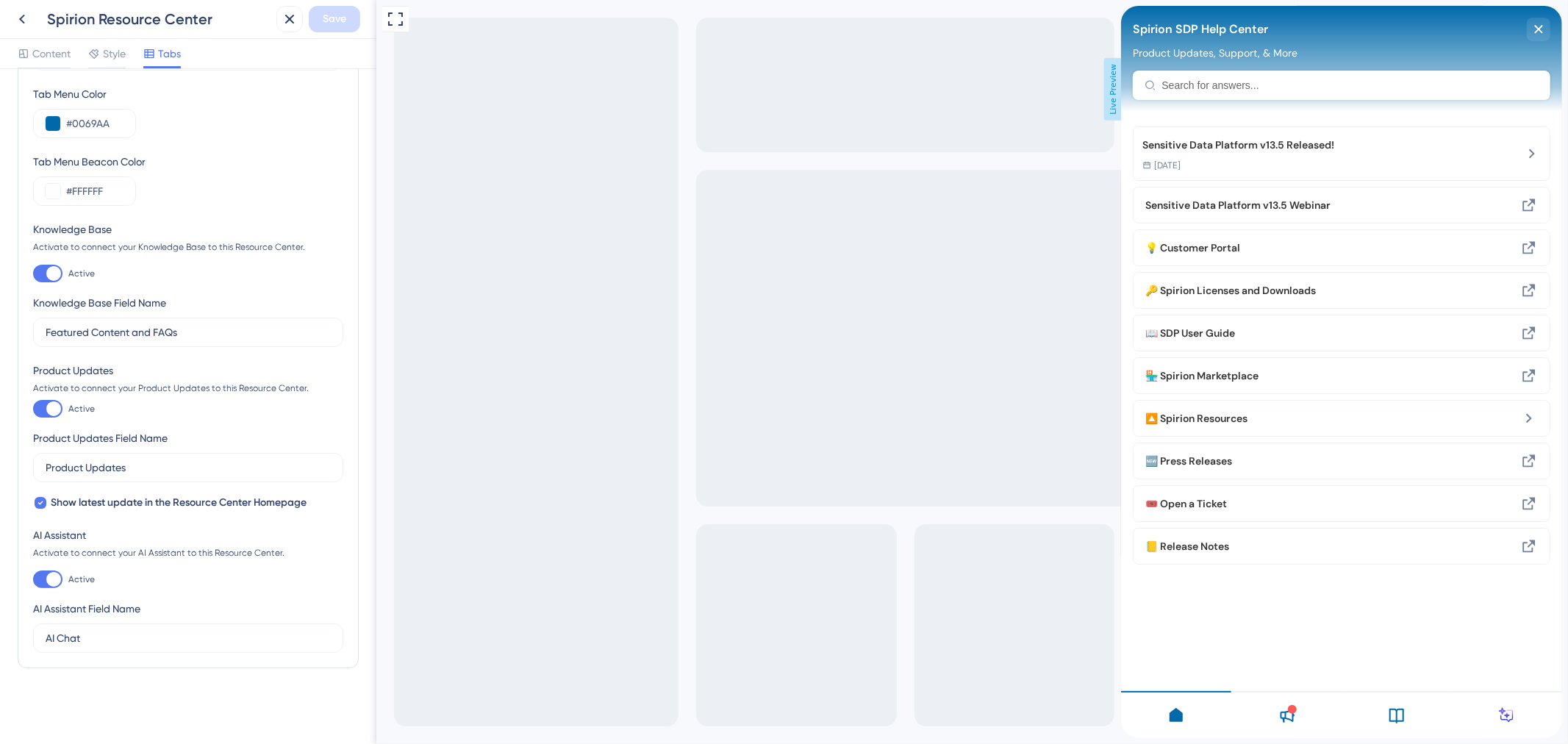
click at [1289, 713] on div at bounding box center [1285, 715] width 110 height 47
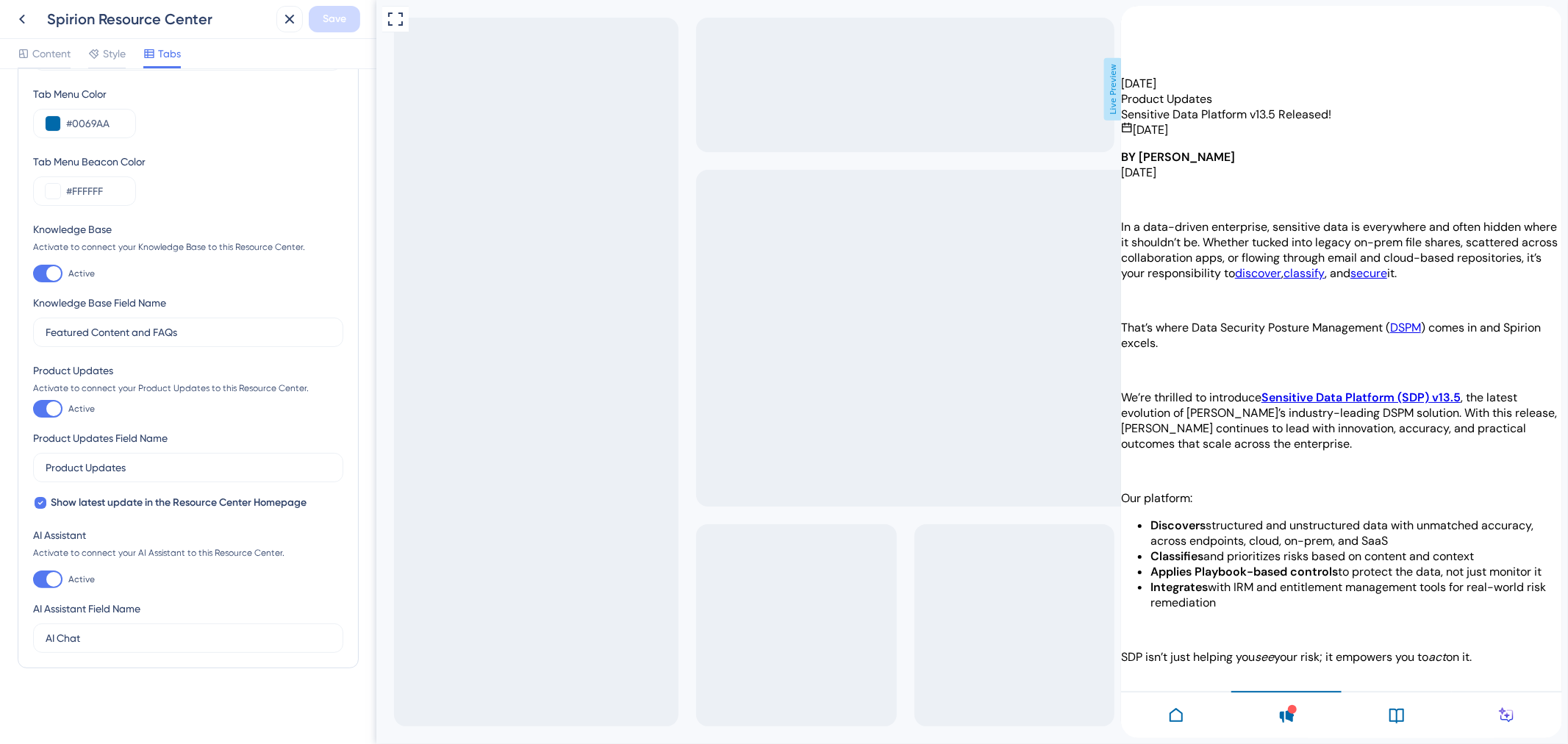
scroll to position [5067, 0]
click at [1143, 21] on div "back to header" at bounding box center [1166, 14] width 91 height 15
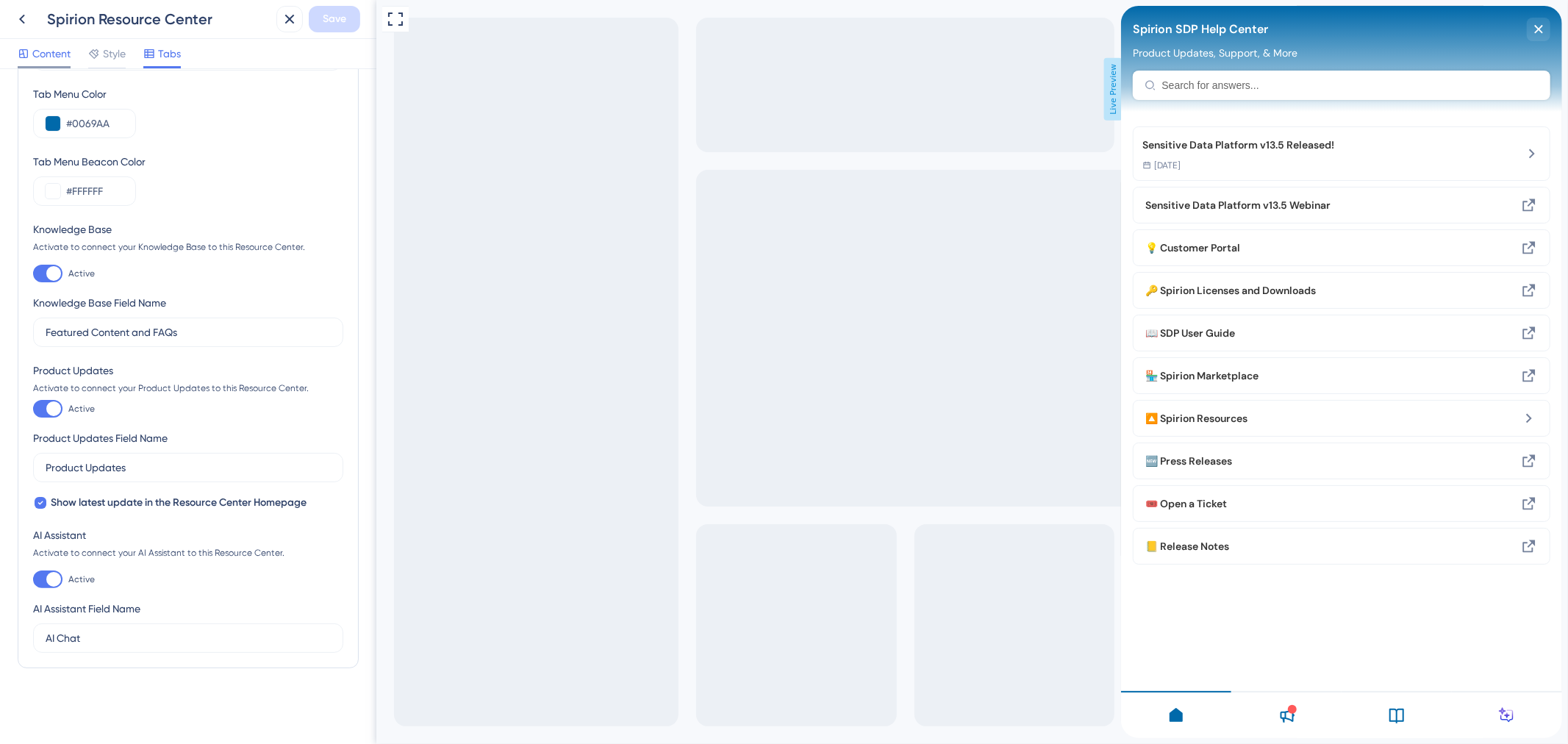
click at [31, 49] on div "Content" at bounding box center [45, 53] width 53 height 18
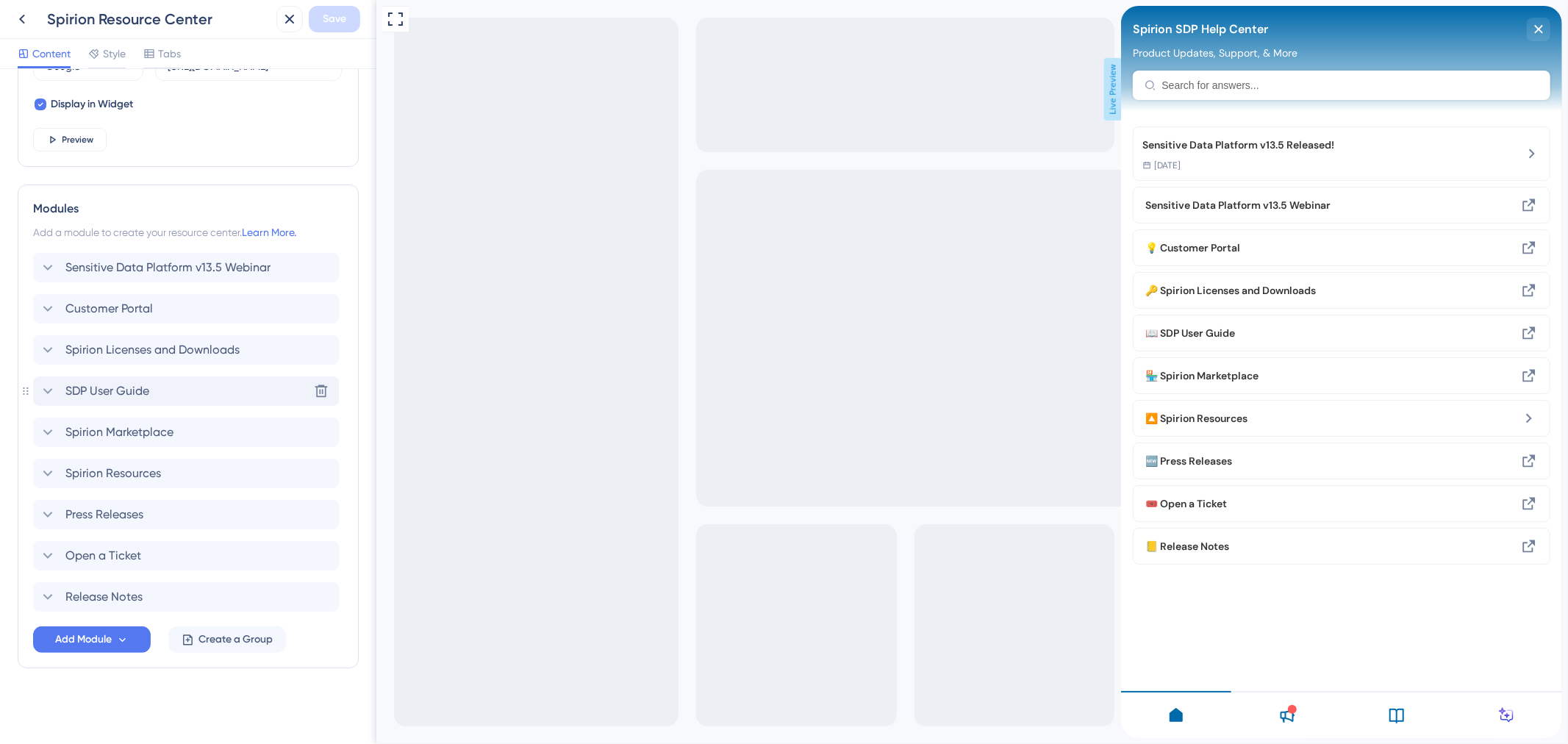
click at [106, 388] on span "SDP User Guide" at bounding box center [107, 391] width 84 height 18
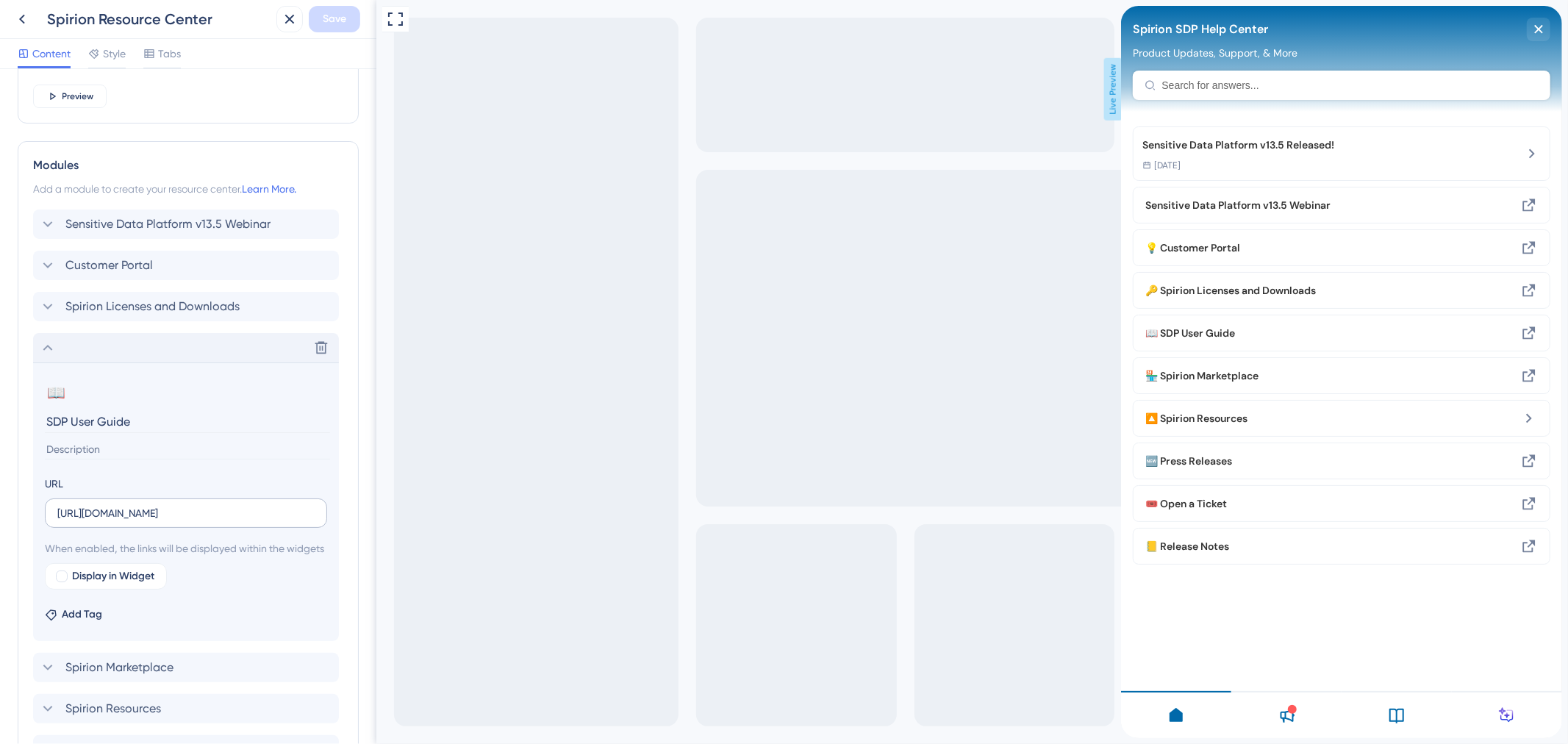
scroll to position [652, 0]
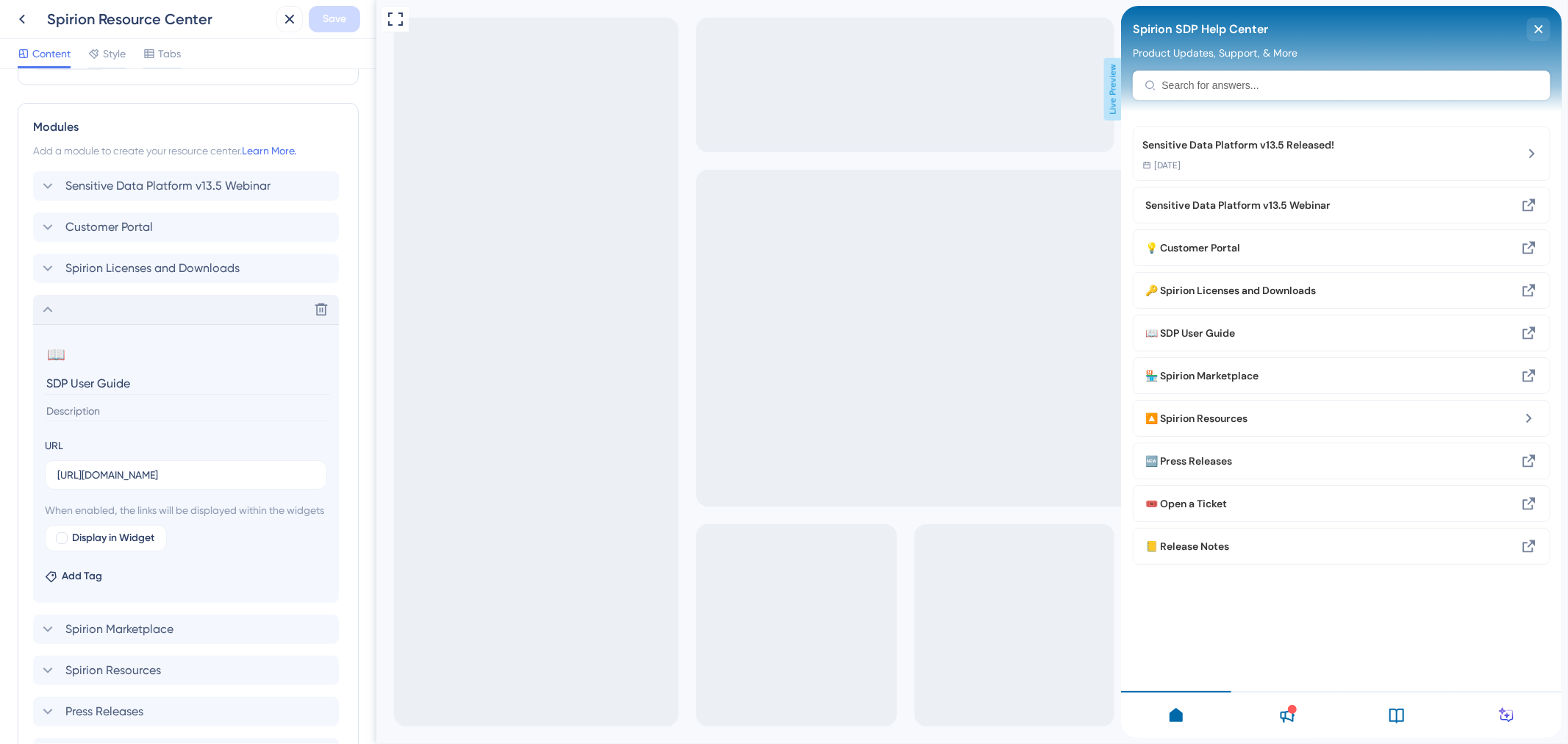
click at [61, 378] on input "SDP User Guide" at bounding box center [187, 383] width 285 height 23
type input "Sensitive Data Platform User Guide"
click at [350, 19] on button "Save" at bounding box center [335, 19] width 52 height 27
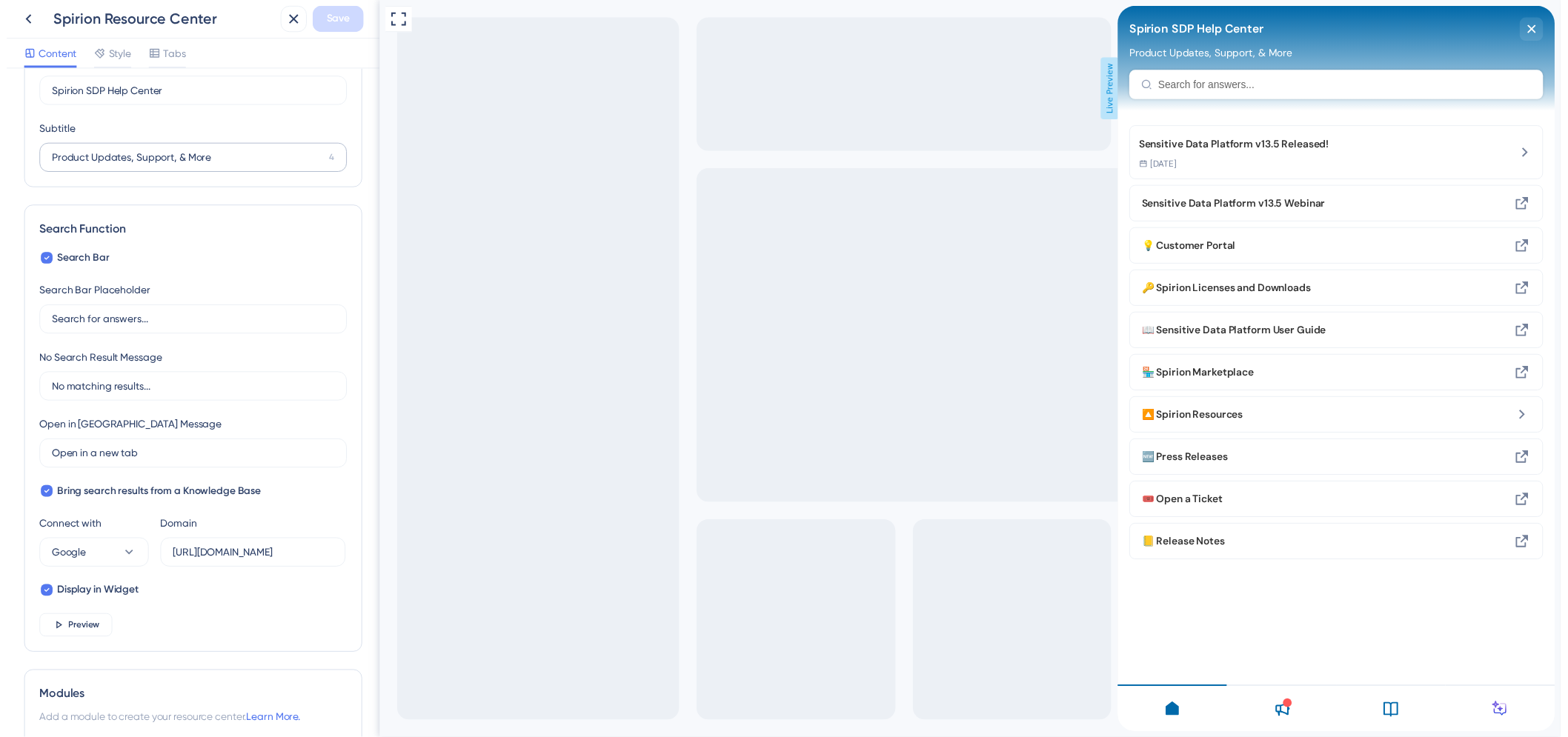
scroll to position [0, 0]
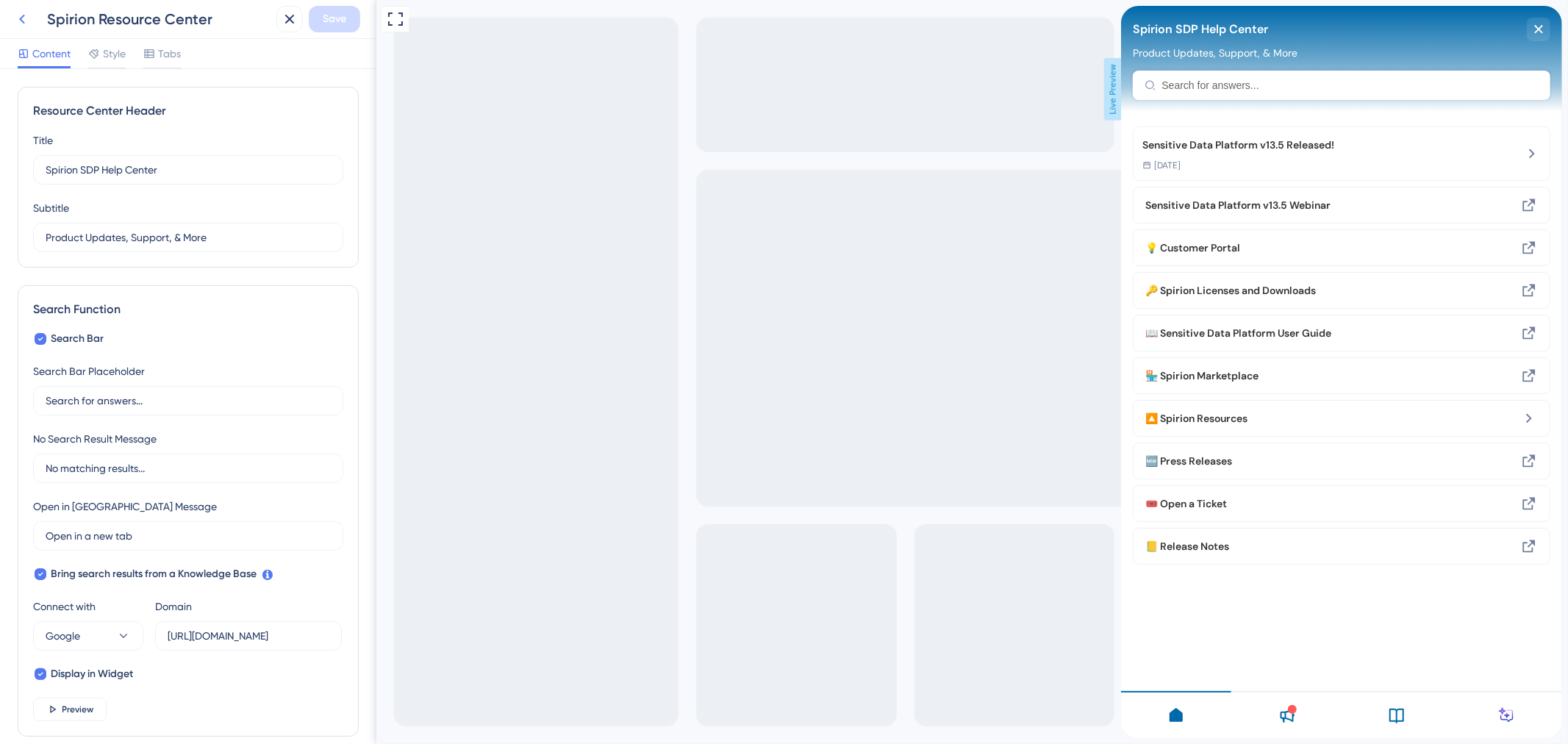
click at [18, 18] on icon at bounding box center [21, 19] width 18 height 18
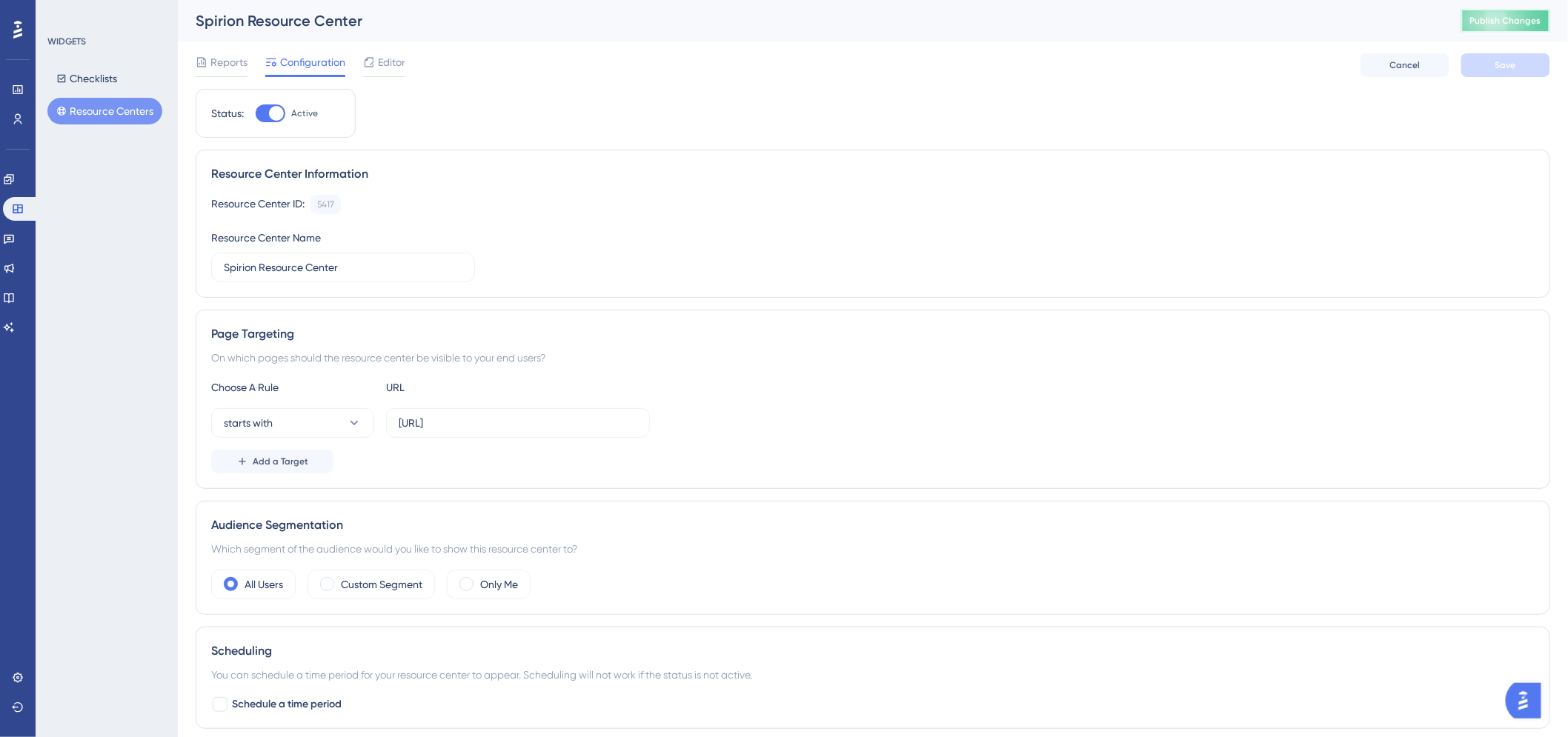
click at [1508, 16] on span "Publish Changes" at bounding box center [1506, 21] width 71 height 12
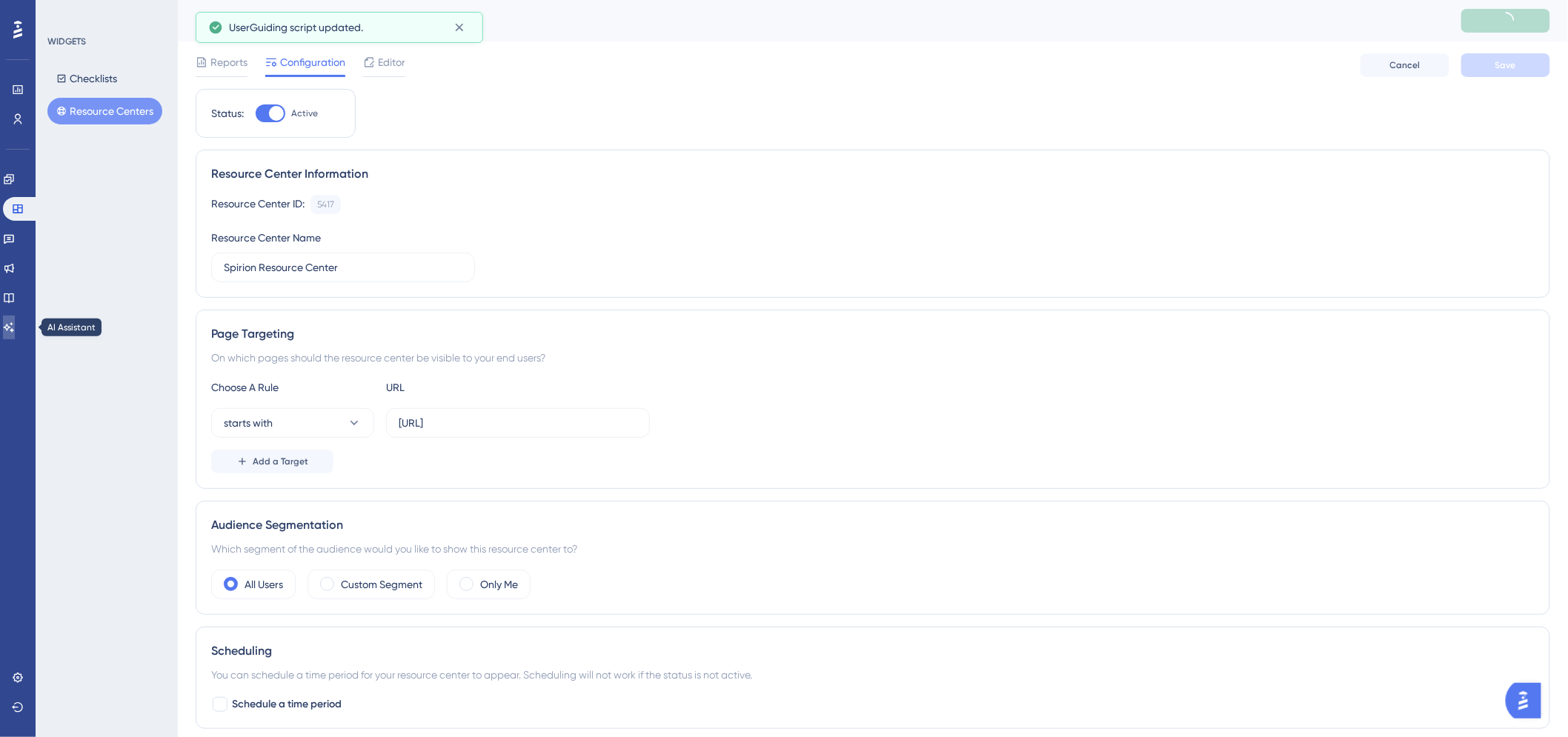
click at [15, 332] on icon at bounding box center [9, 328] width 12 height 12
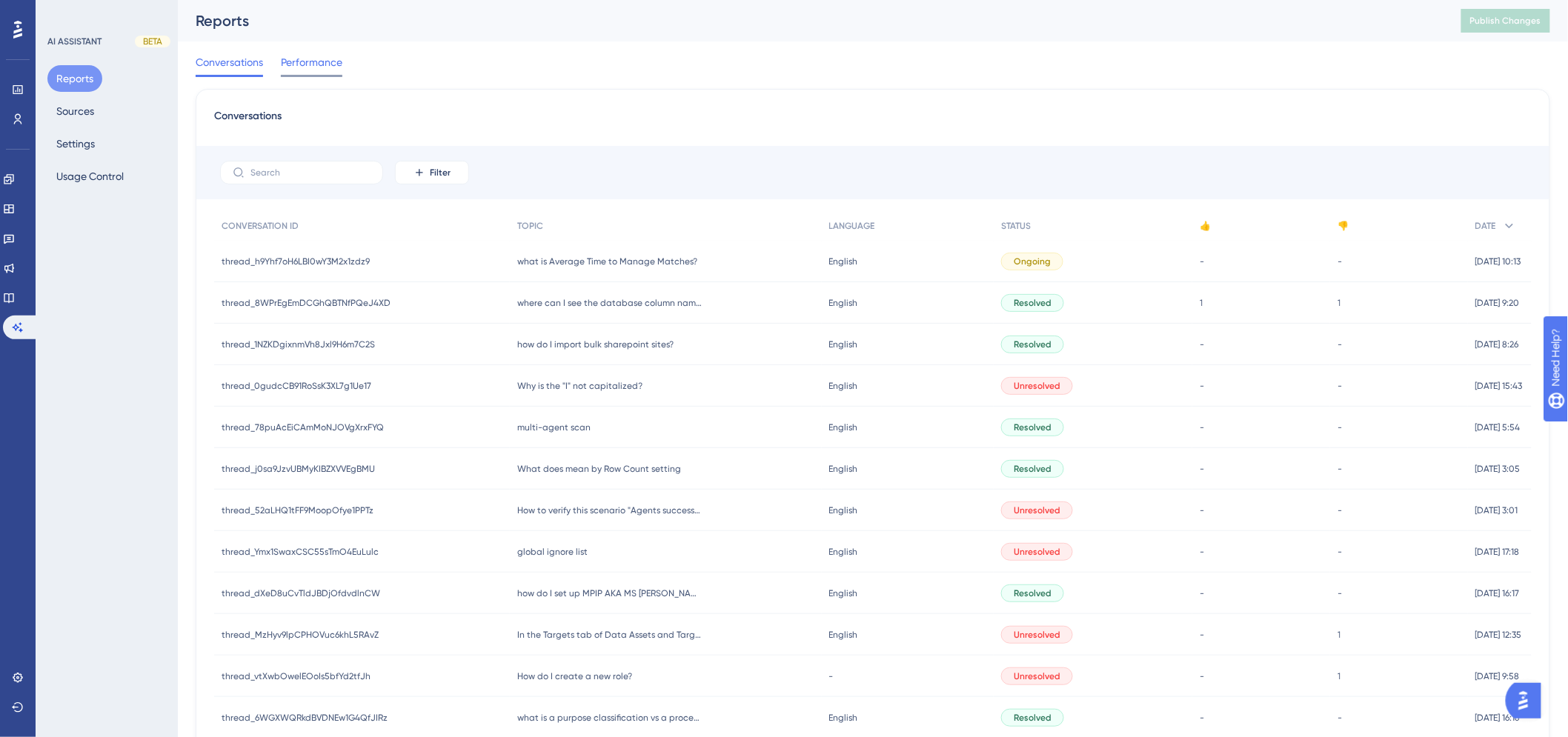
click at [302, 64] on span "Performance" at bounding box center [312, 62] width 61 height 18
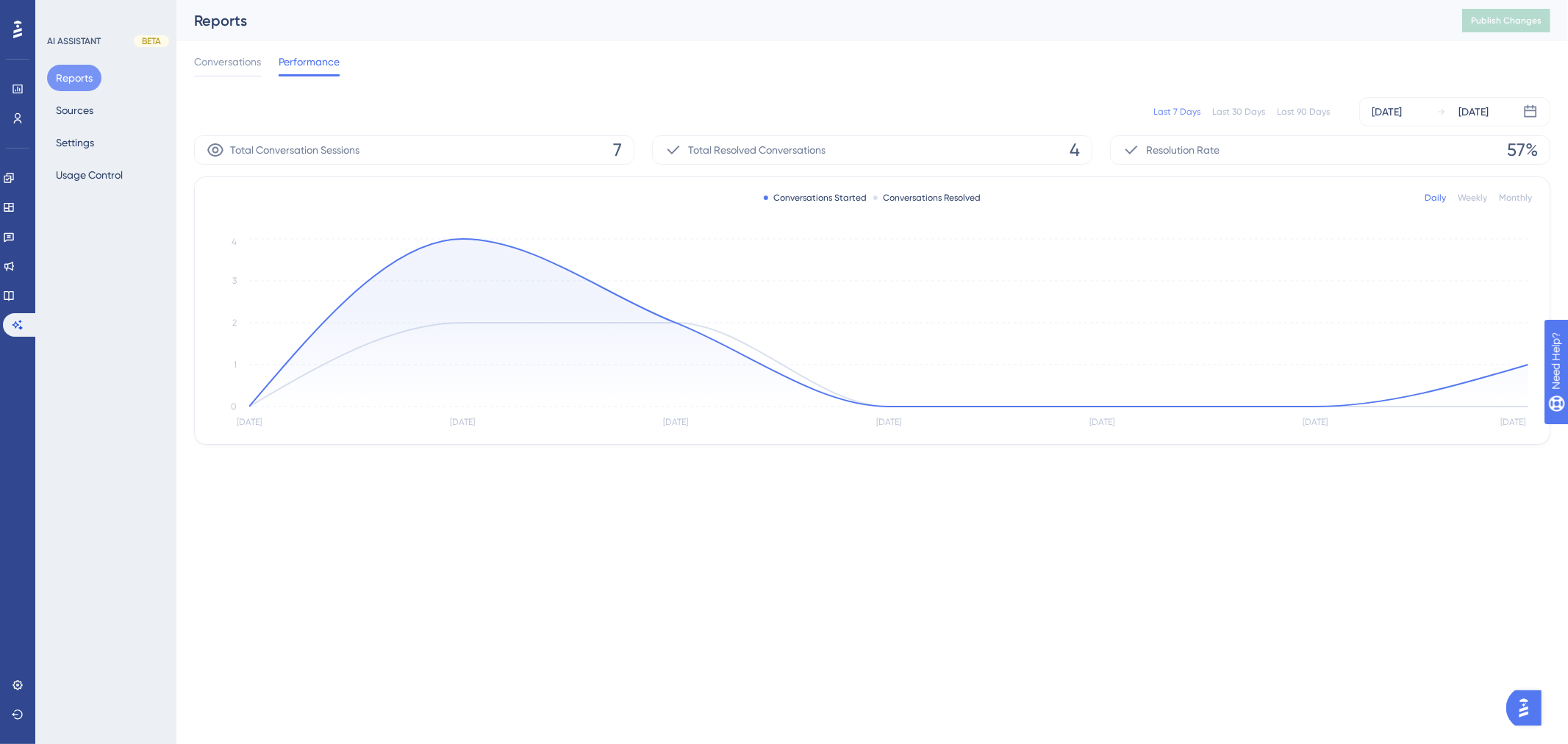
click at [1316, 116] on div "Last 90 Days" at bounding box center [1304, 112] width 53 height 12
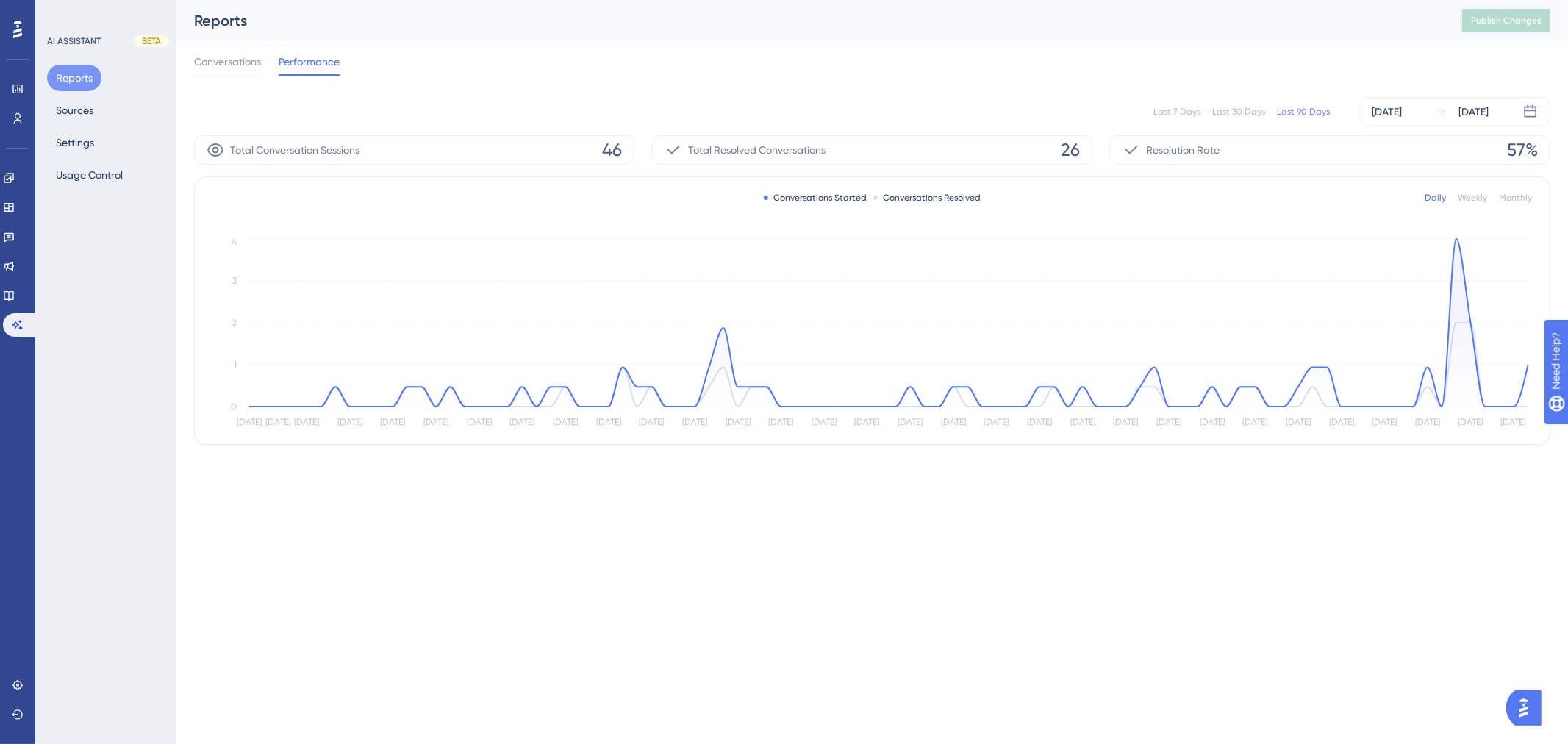
click at [937, 31] on div "Reports Publish Changes" at bounding box center [872, 21] width 1392 height 41
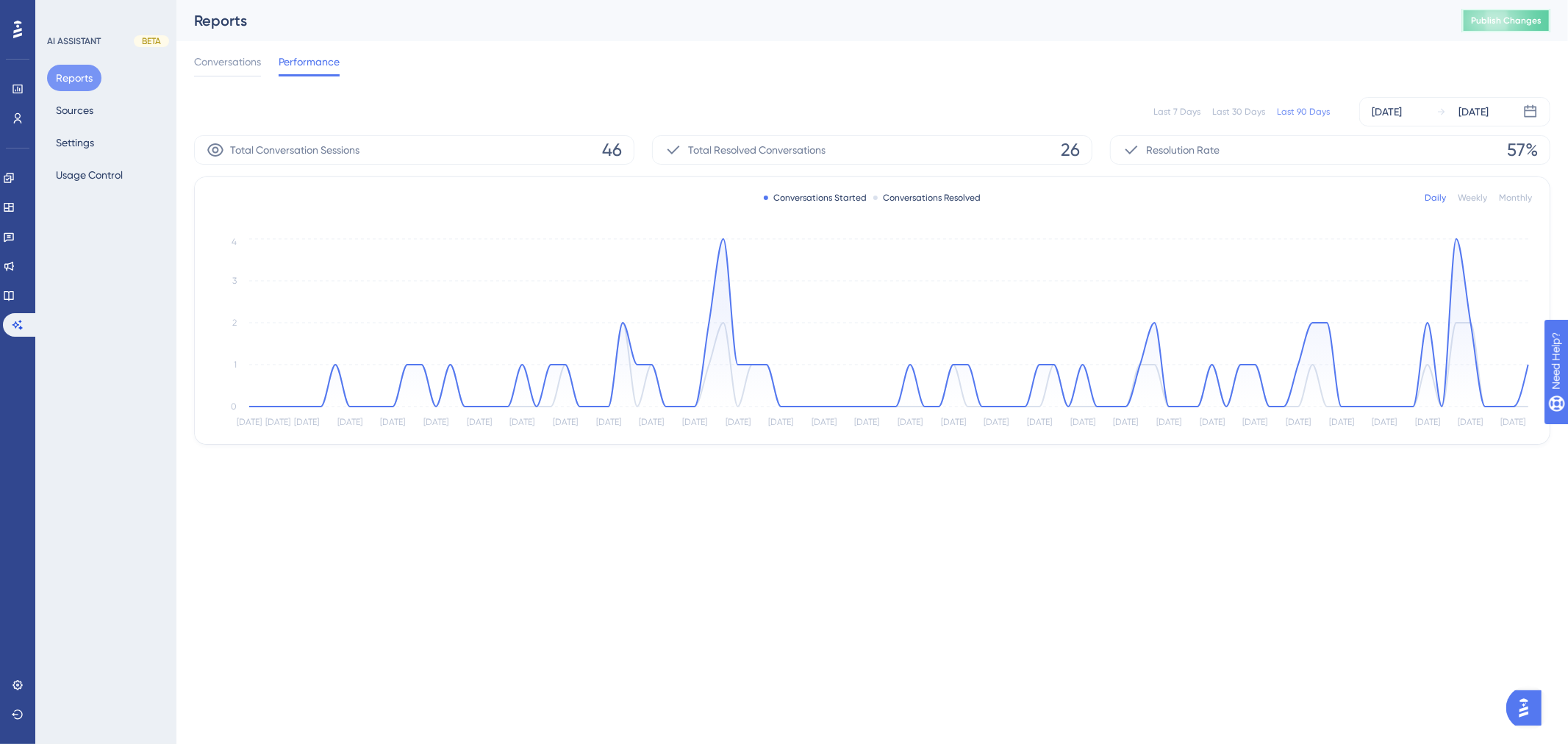
click at [1511, 17] on span "Publish Changes" at bounding box center [1506, 21] width 70 height 12
click at [1505, 26] on span "Publish Changes" at bounding box center [1506, 21] width 70 height 12
click at [23, 124] on link at bounding box center [18, 118] width 12 height 23
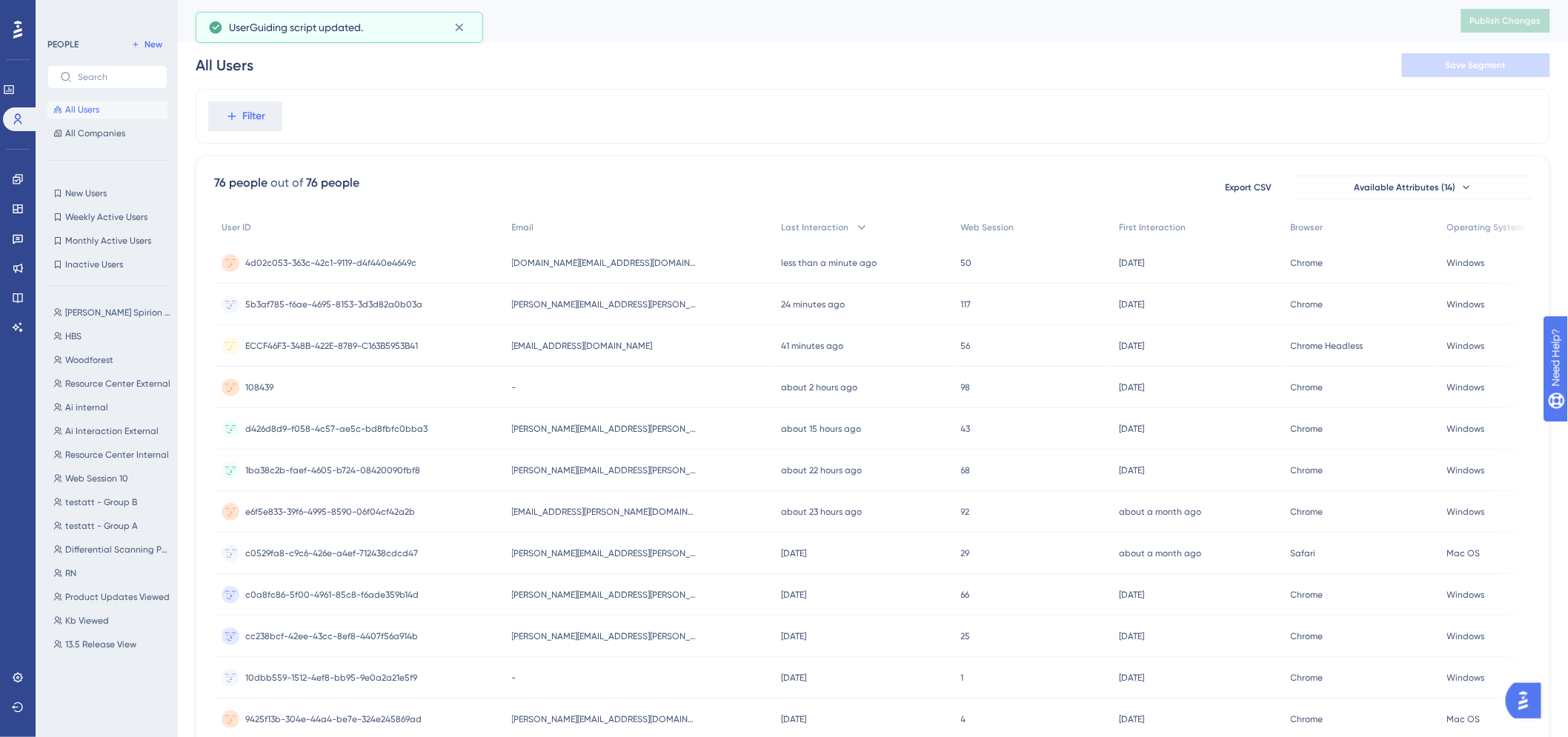
click at [830, 62] on div "All Users Save Segment" at bounding box center [872, 65] width 1354 height 48
click at [781, 299] on time "24 minutes ago" at bounding box center [813, 304] width 64 height 10
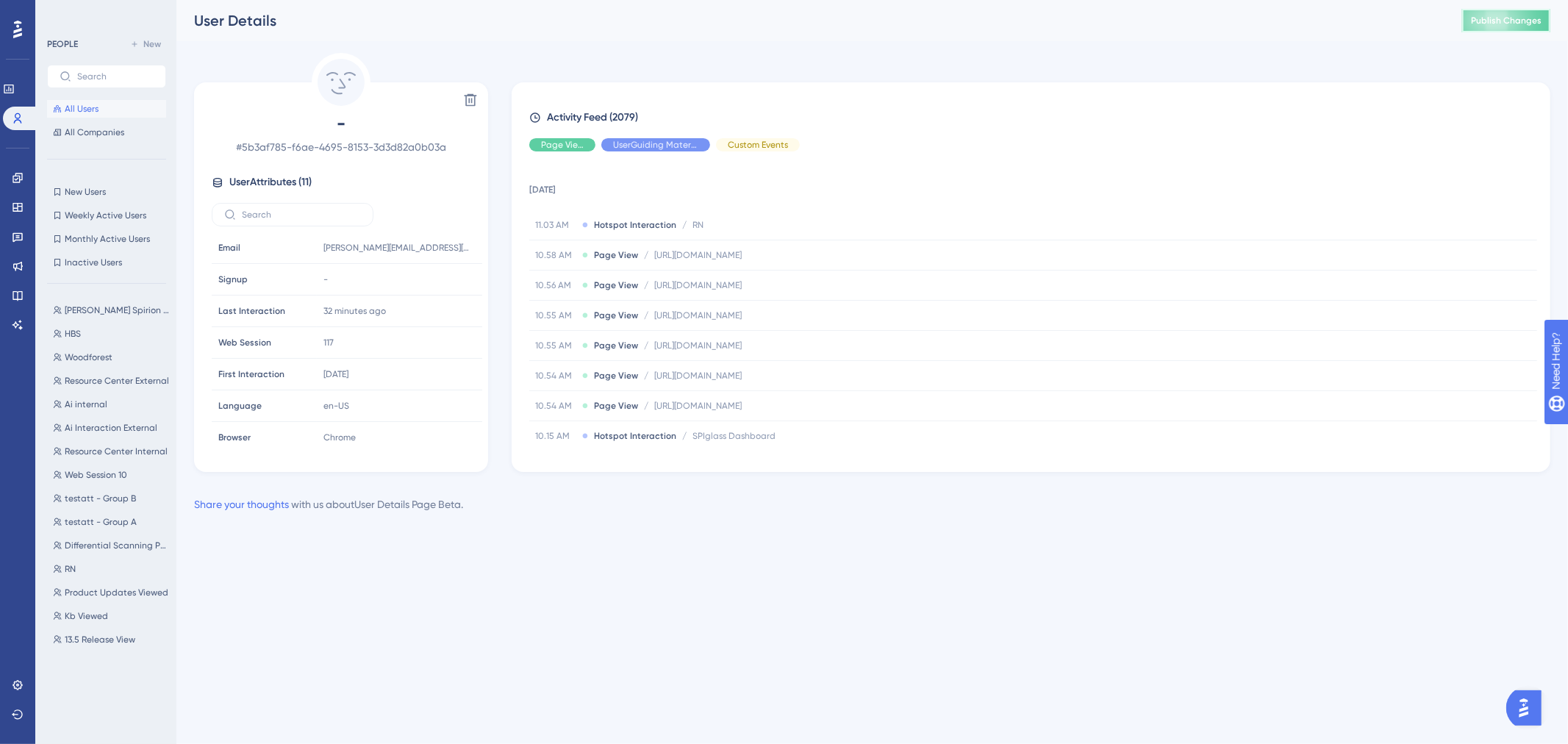
drag, startPoint x: 1524, startPoint y: 19, endPoint x: 1567, endPoint y: 18, distance: 43.0
click at [1524, 19] on span "Publish Changes" at bounding box center [1506, 21] width 70 height 12
click at [88, 126] on span "All Companies" at bounding box center [94, 132] width 59 height 12
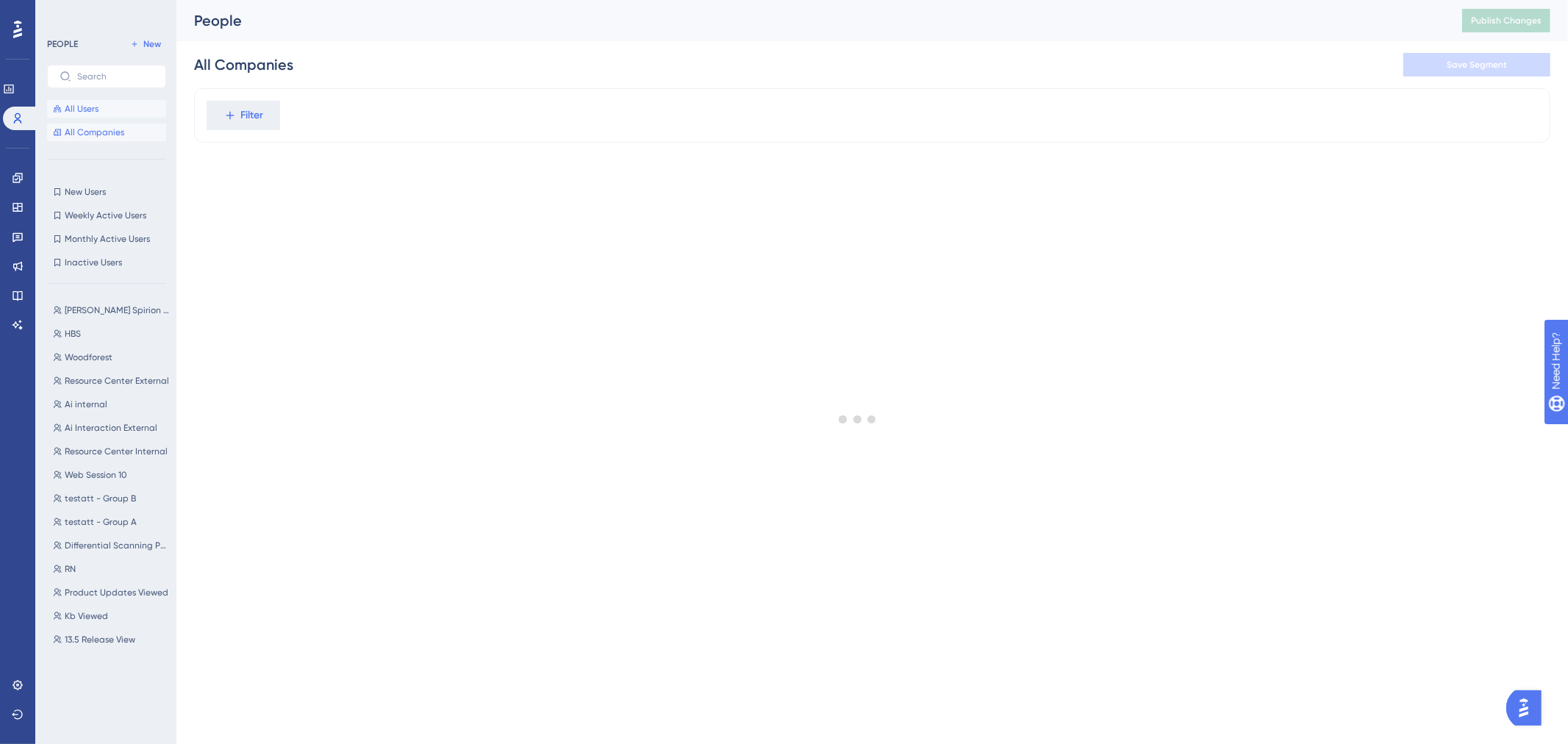
click at [89, 113] on span "All Users" at bounding box center [81, 109] width 33 height 12
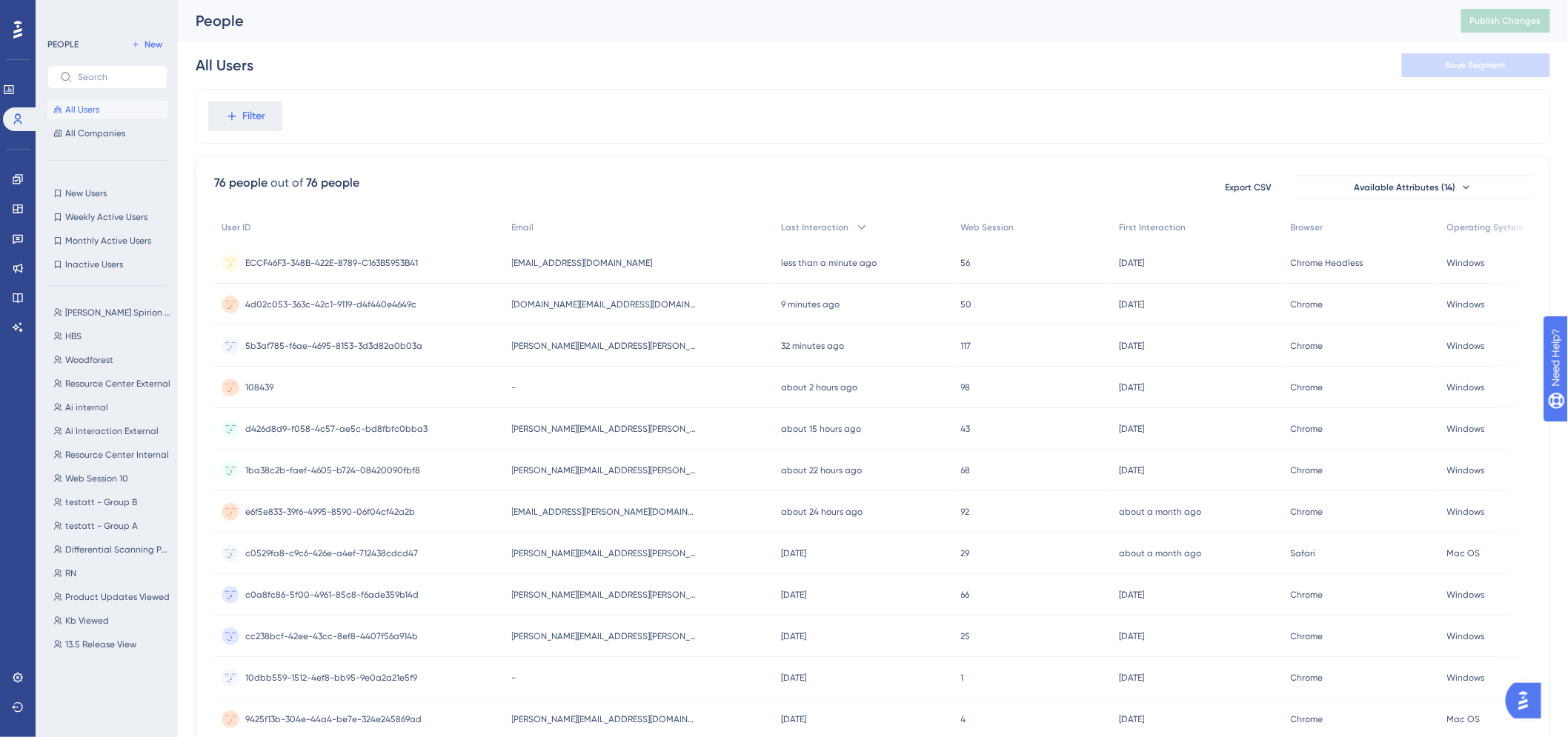
click at [472, 61] on div "All Users Save Segment" at bounding box center [872, 65] width 1354 height 48
click at [781, 260] on time "less than a minute ago" at bounding box center [828, 263] width 95 height 10
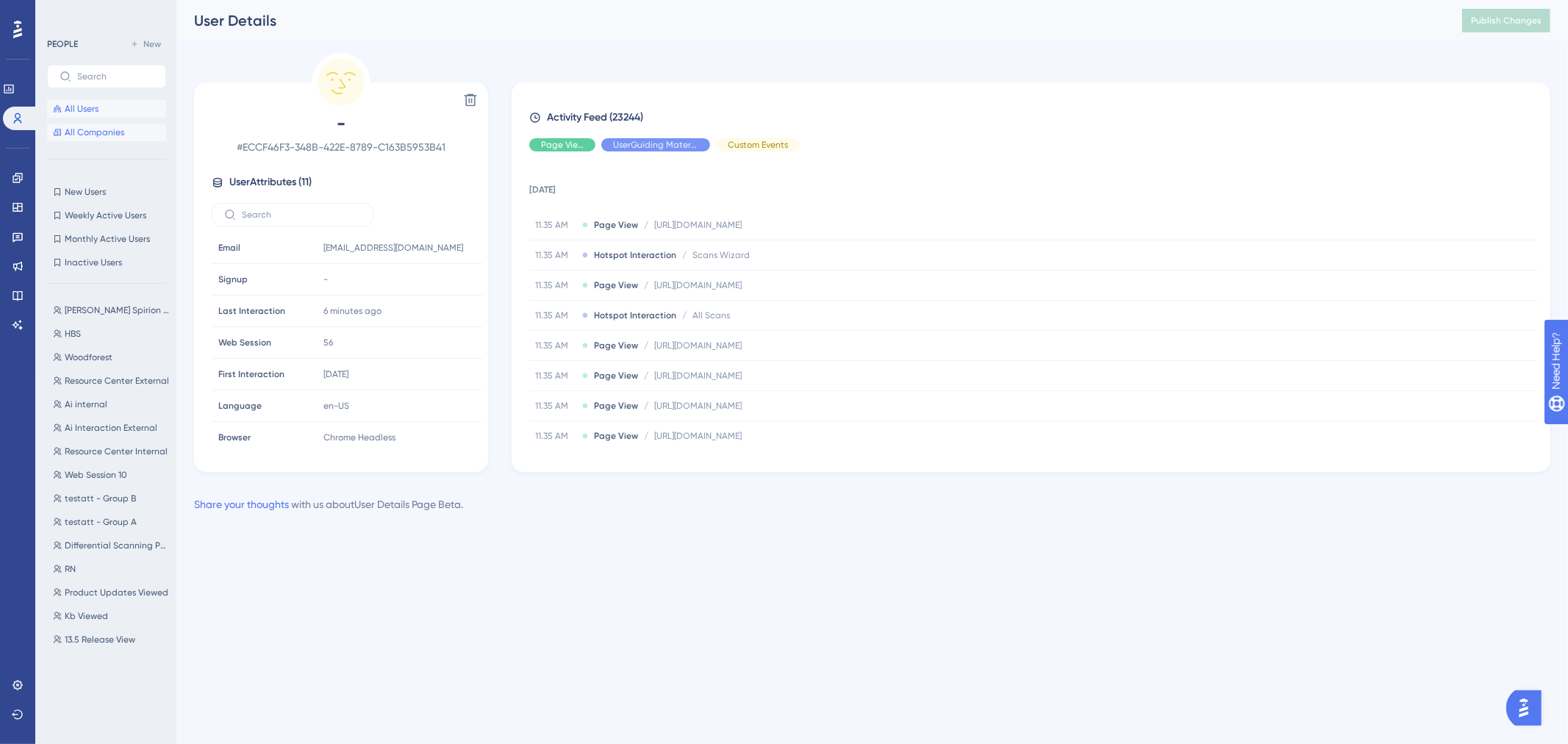
click at [82, 126] on span "All Companies" at bounding box center [94, 132] width 59 height 12
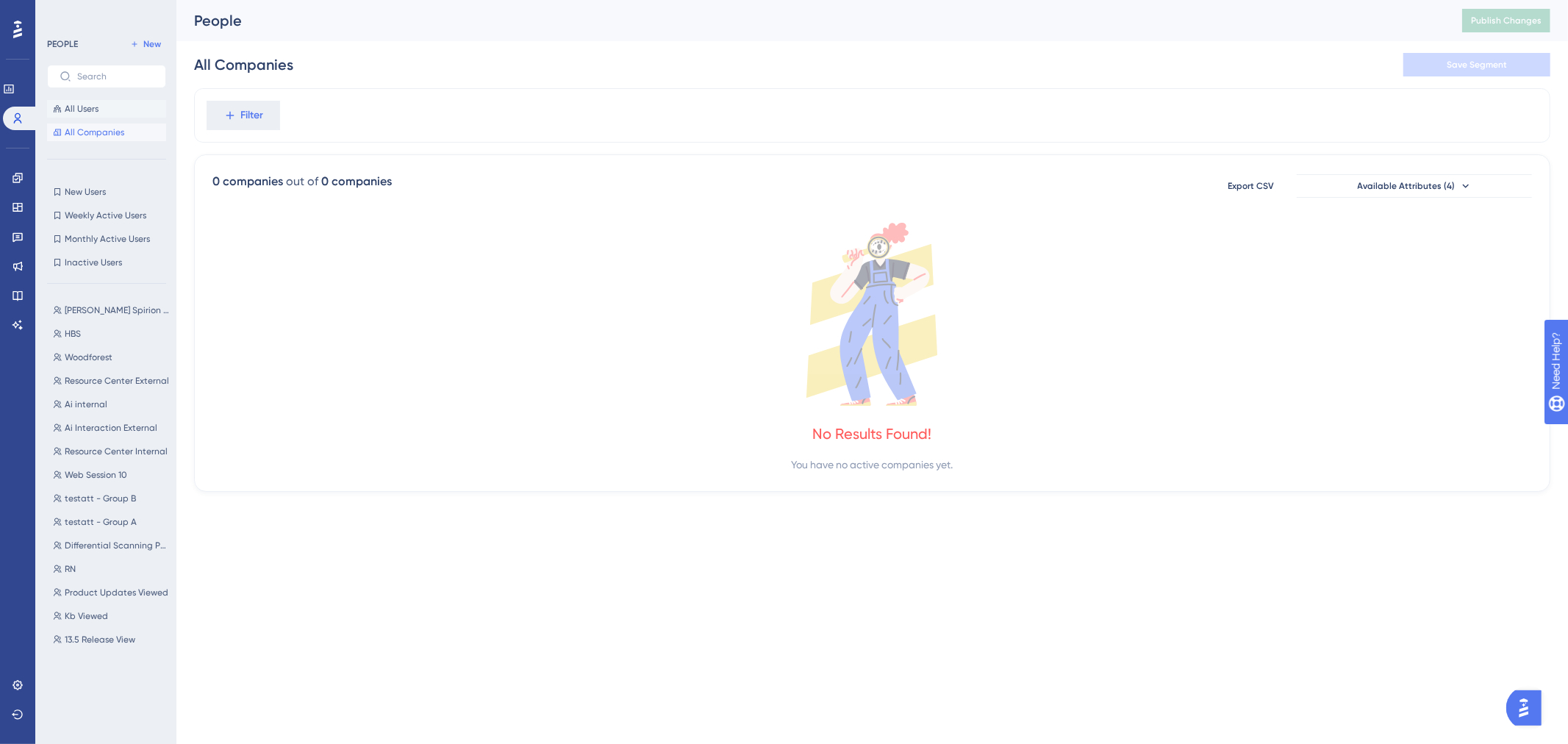
click at [91, 111] on span "All Users" at bounding box center [81, 109] width 33 height 12
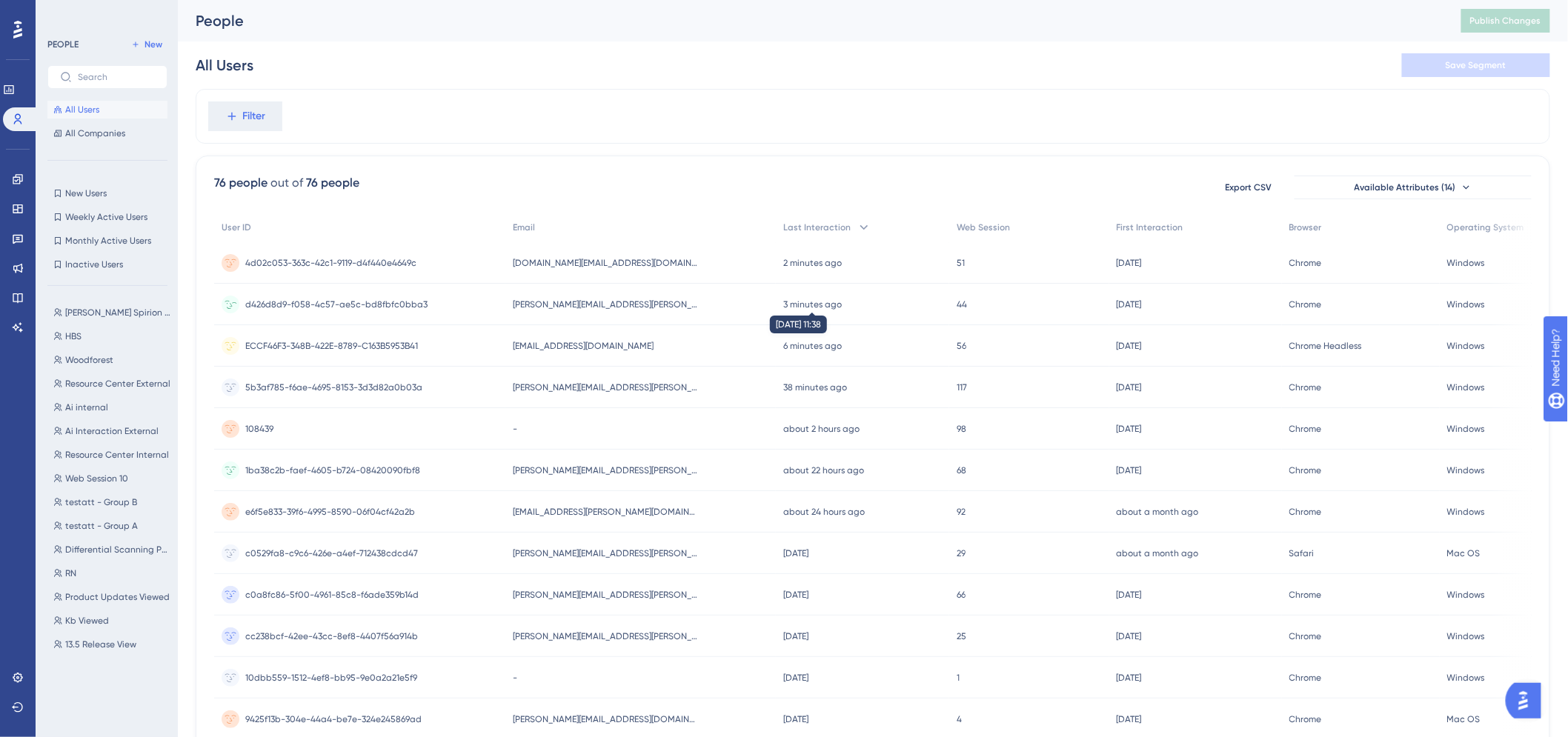
click at [783, 301] on time "3 minutes ago" at bounding box center [813, 304] width 59 height 10
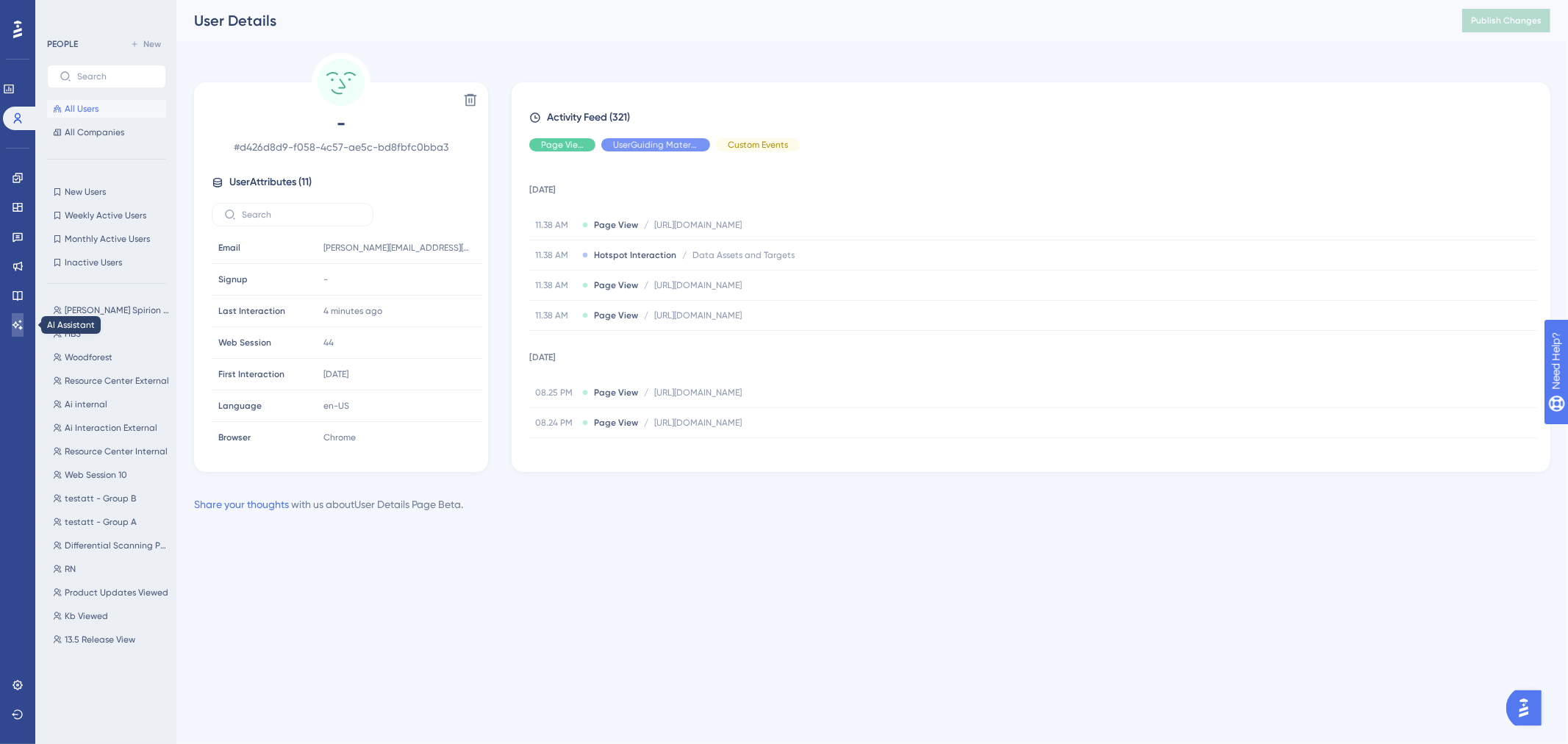
click at [15, 325] on icon at bounding box center [18, 326] width 12 height 12
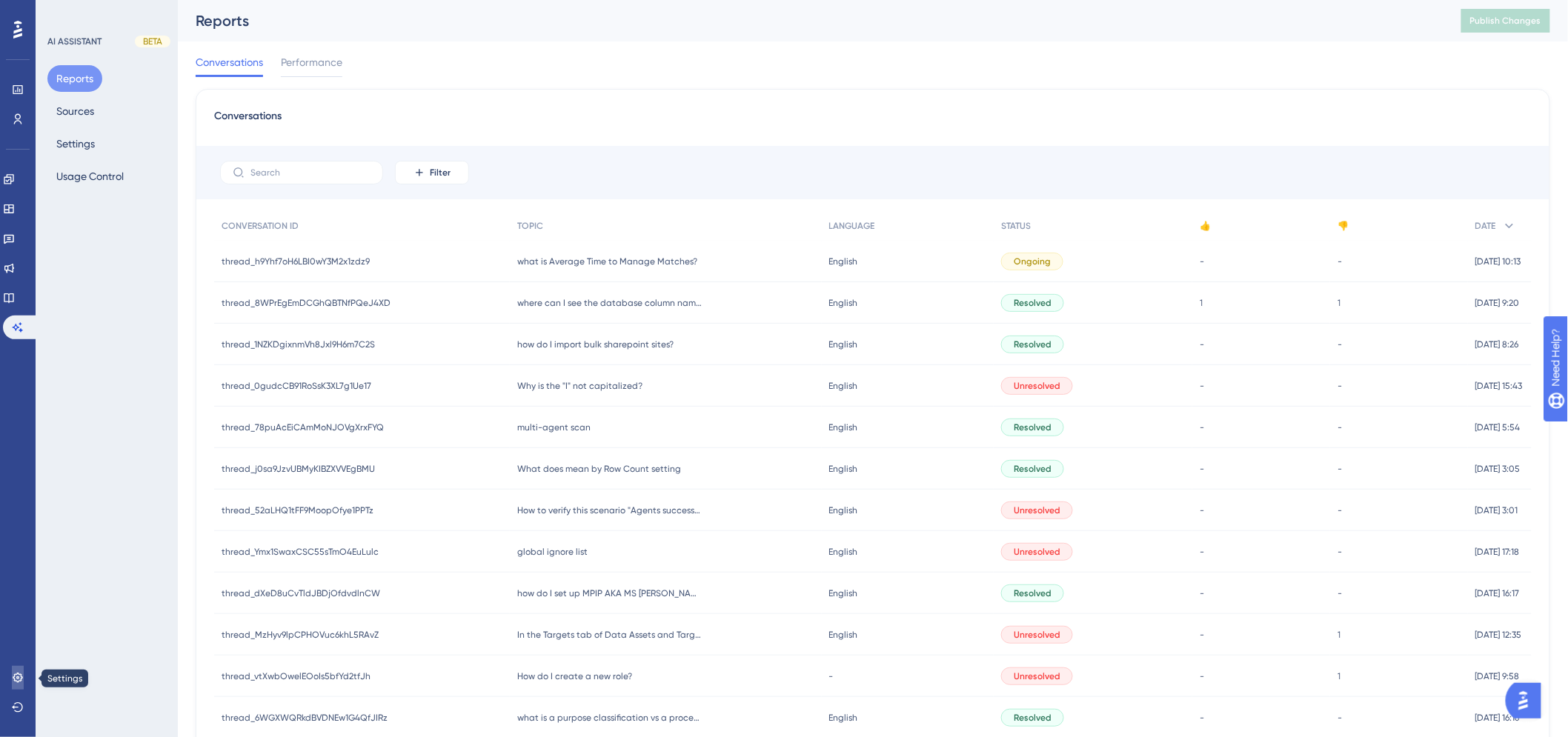
click at [19, 683] on icon at bounding box center [18, 678] width 12 height 12
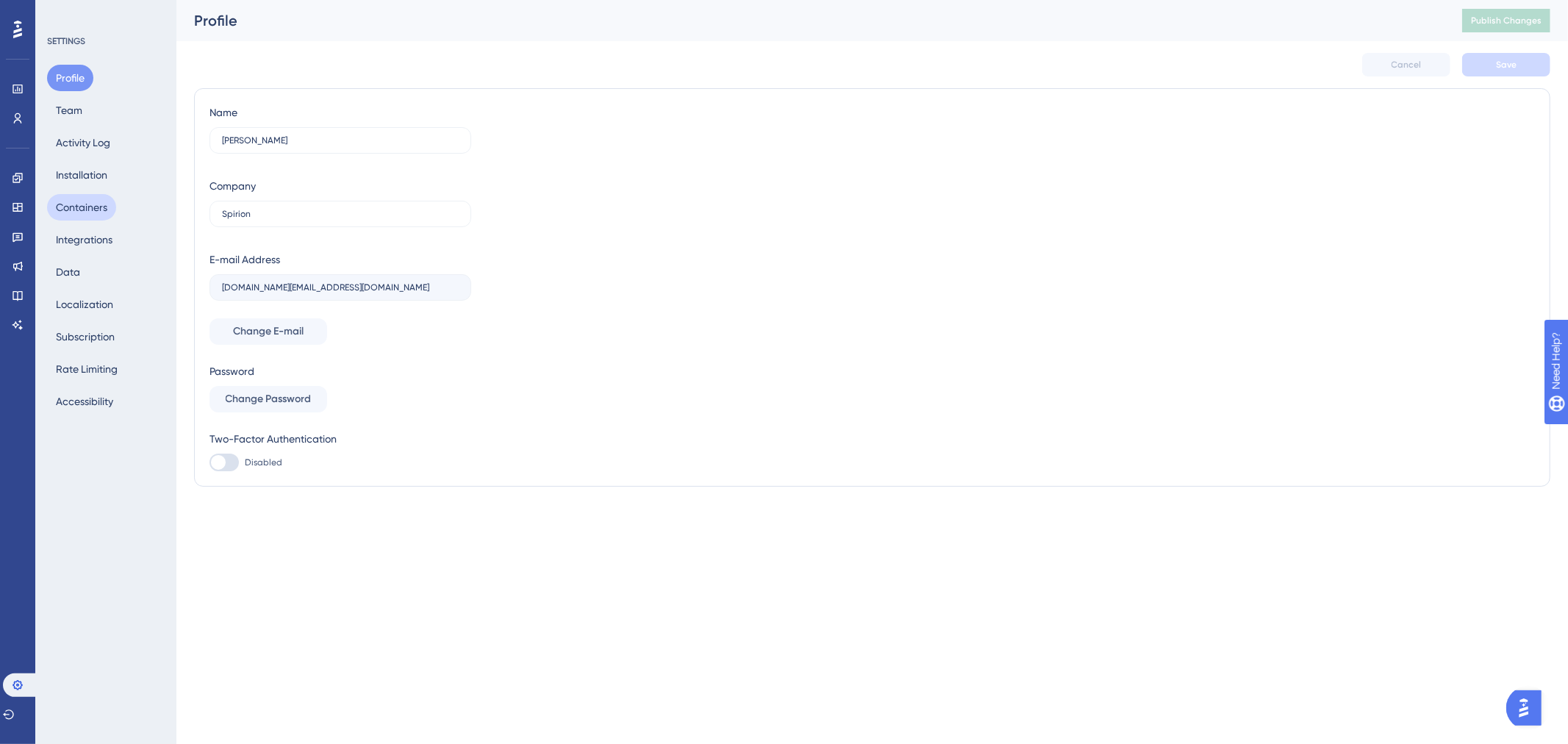
click at [90, 214] on button "Containers" at bounding box center [82, 207] width 69 height 27
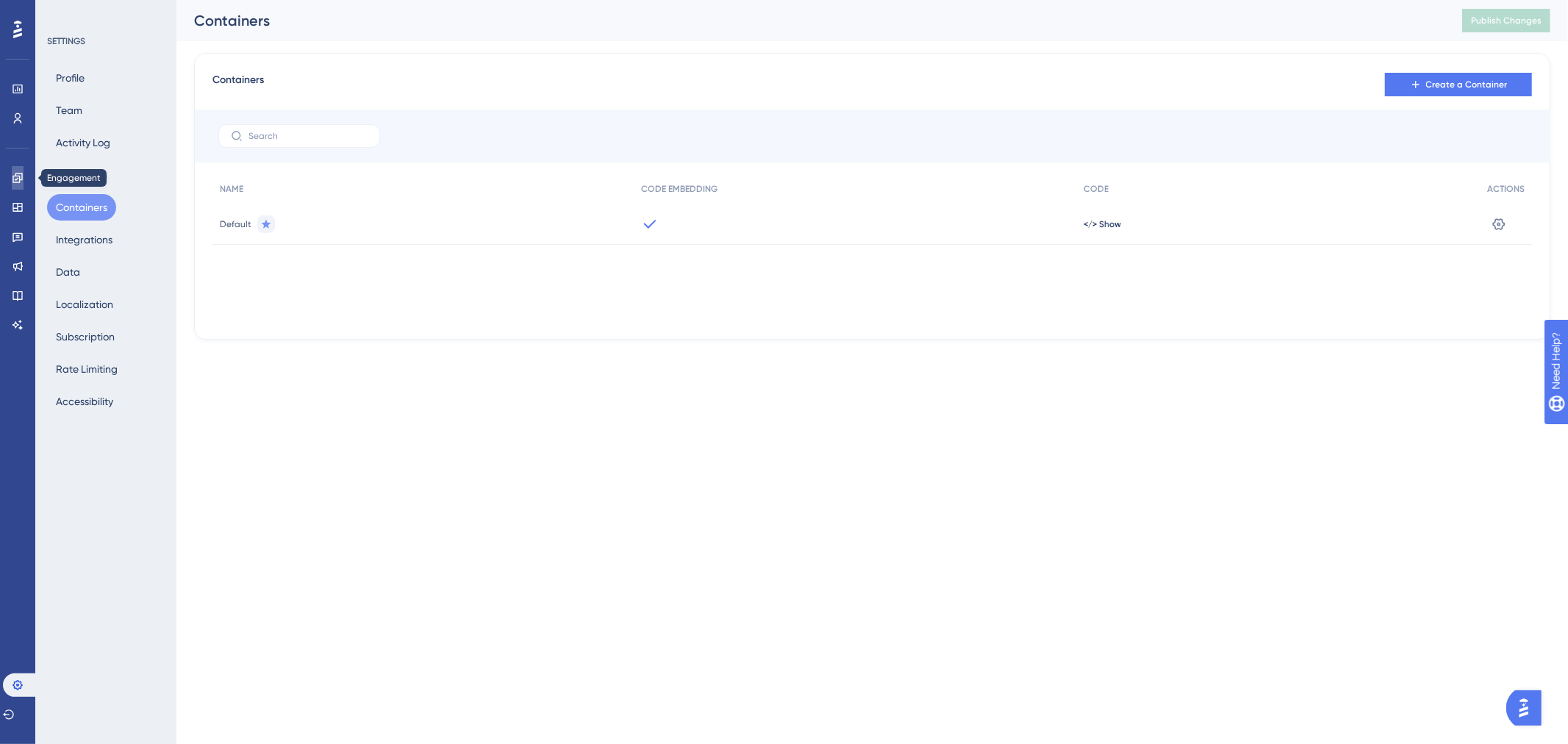
click at [23, 180] on icon at bounding box center [18, 178] width 12 height 12
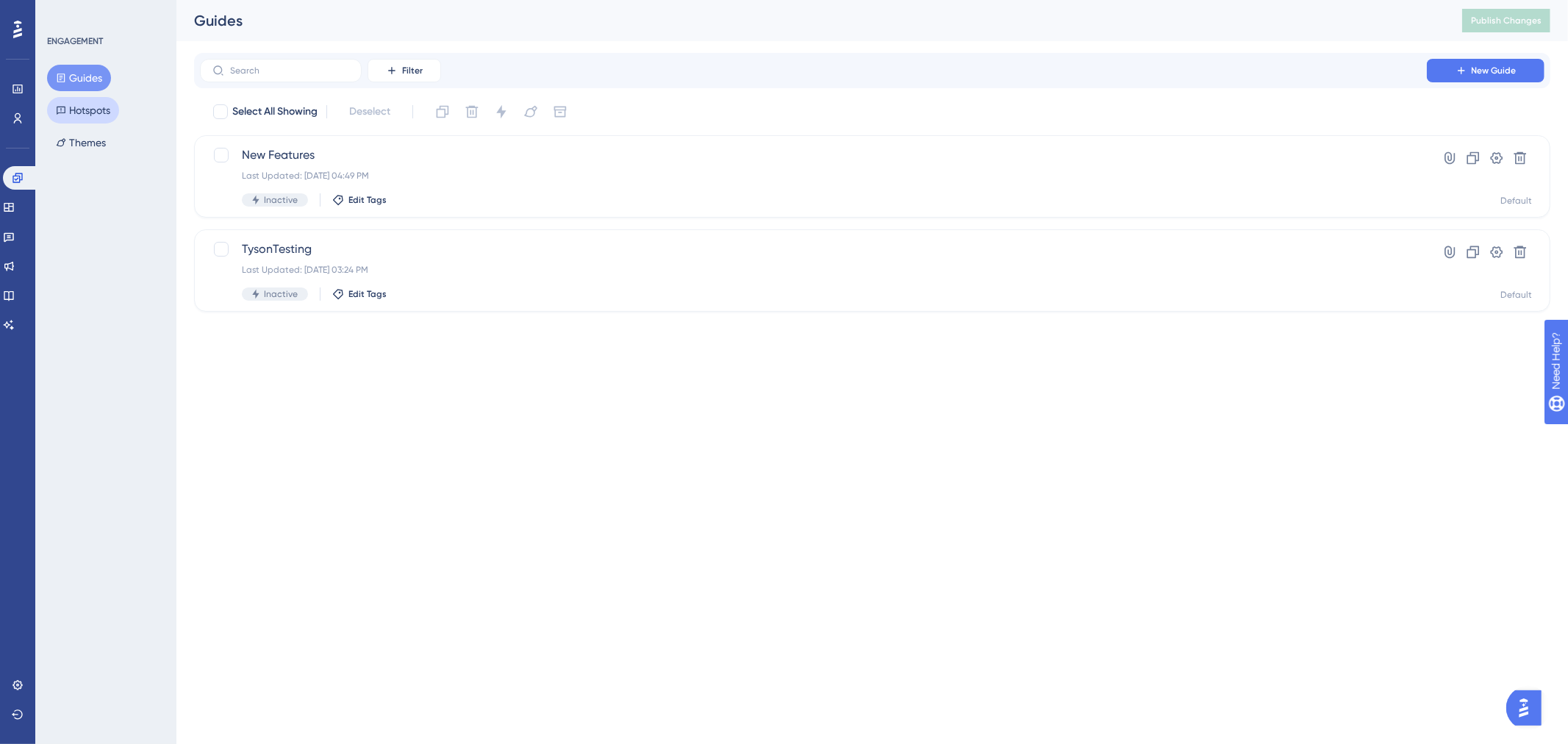
click at [81, 109] on button "Hotspots" at bounding box center [83, 110] width 72 height 27
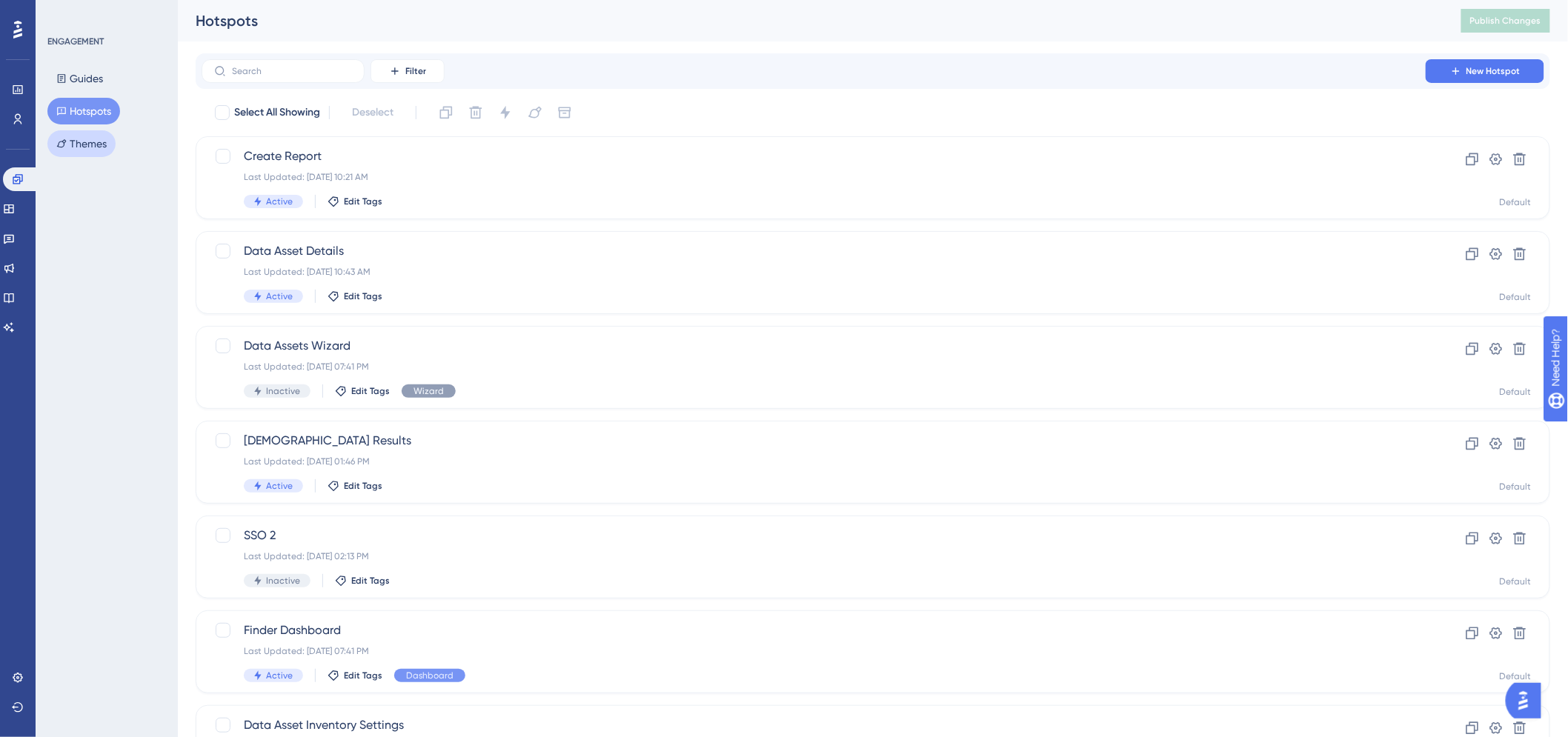
click at [63, 137] on button "Themes" at bounding box center [81, 144] width 68 height 27
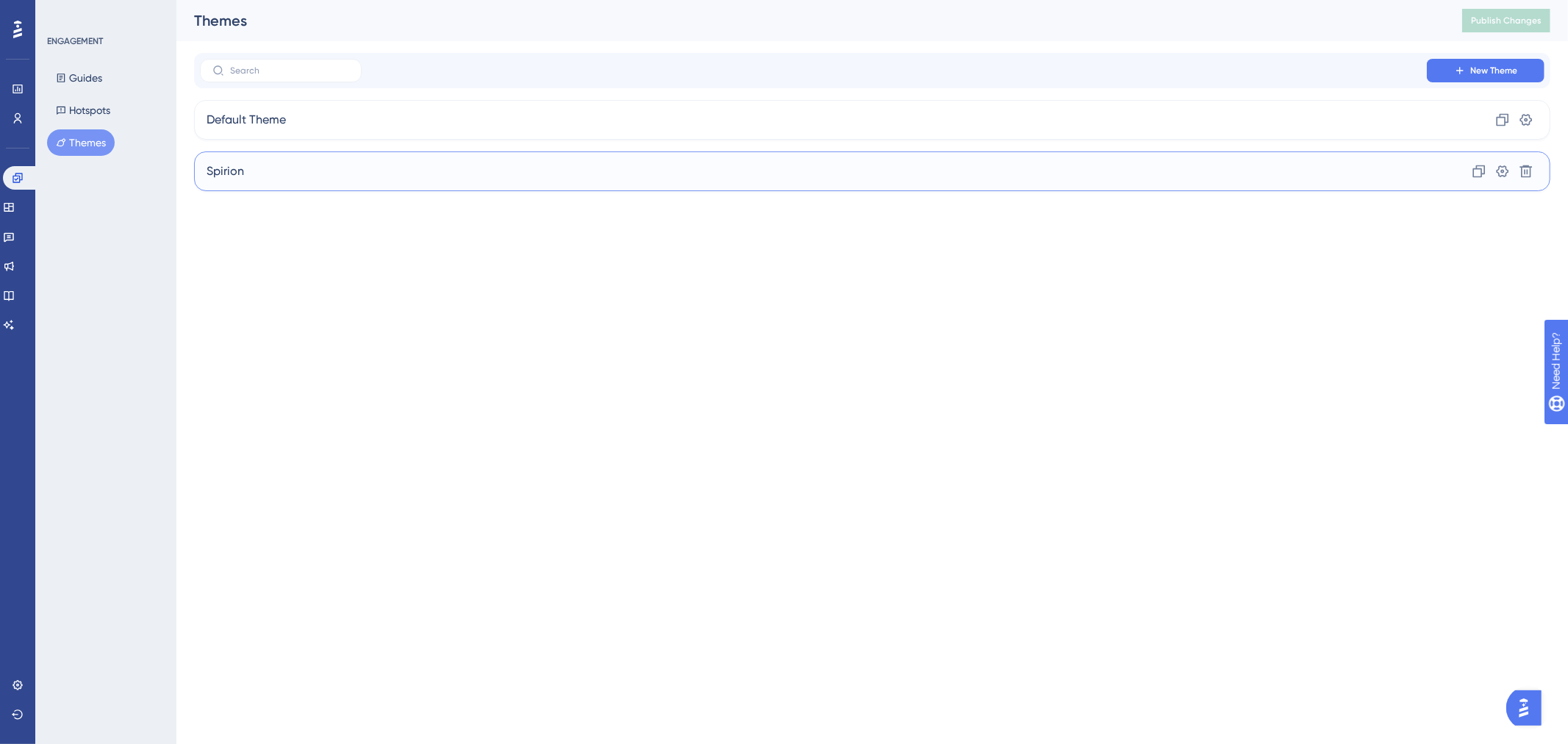
click at [313, 176] on div "Spirion Clone Settings Delete" at bounding box center [872, 171] width 1357 height 40
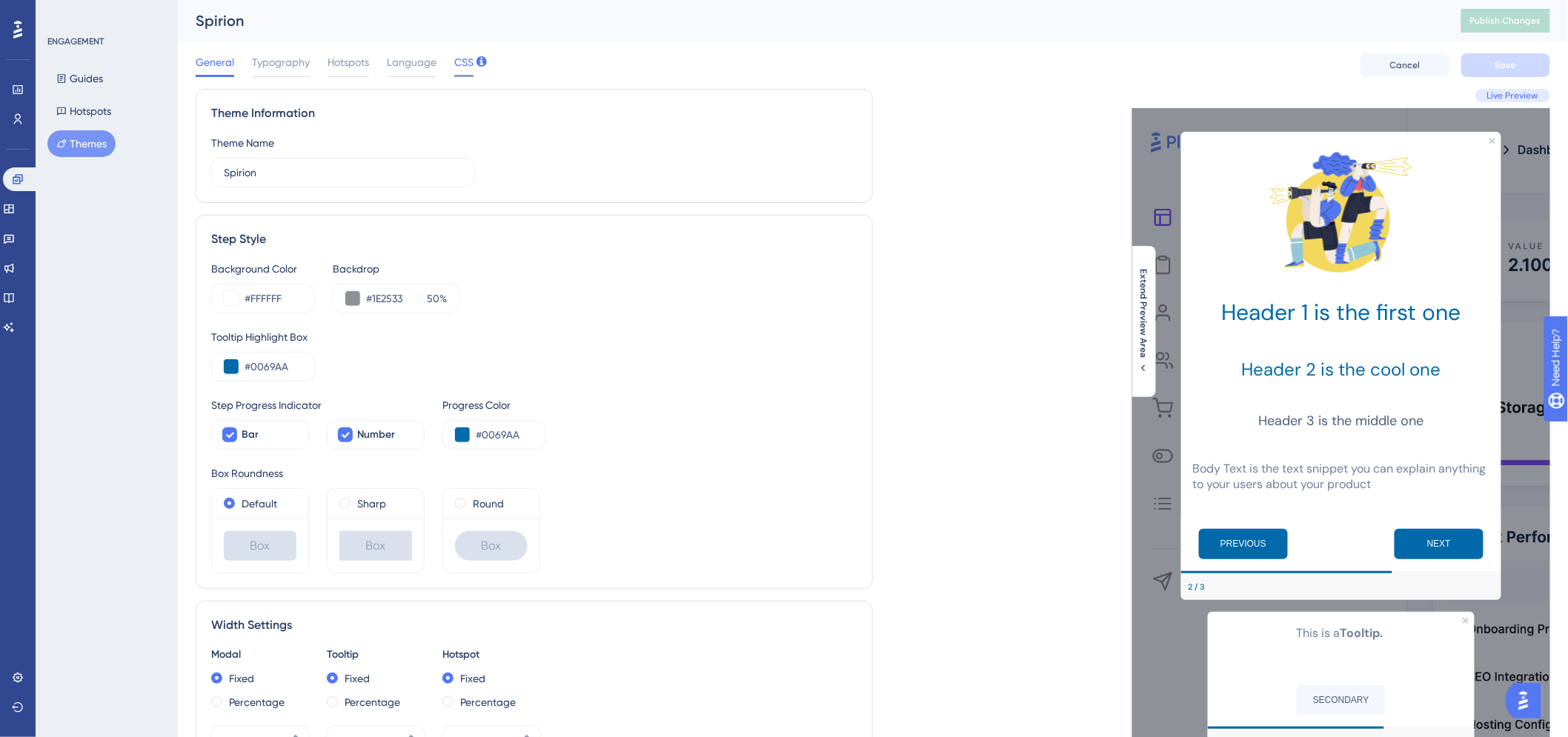
click at [464, 60] on span "CSS" at bounding box center [464, 62] width 19 height 18
